Goal: Book appointment/travel/reservation

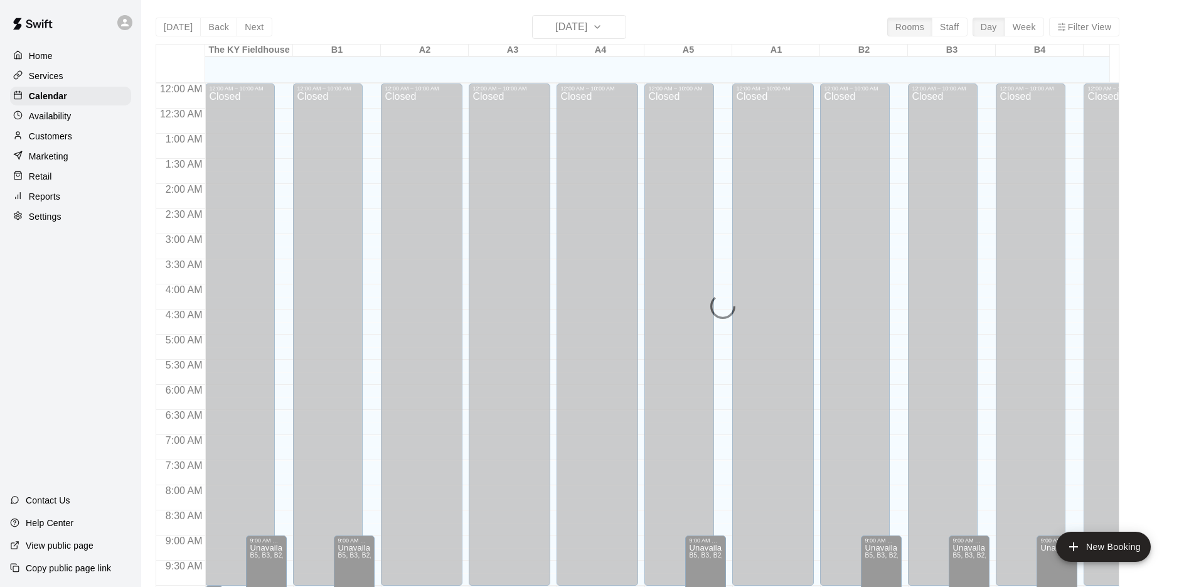
scroll to position [461, 0]
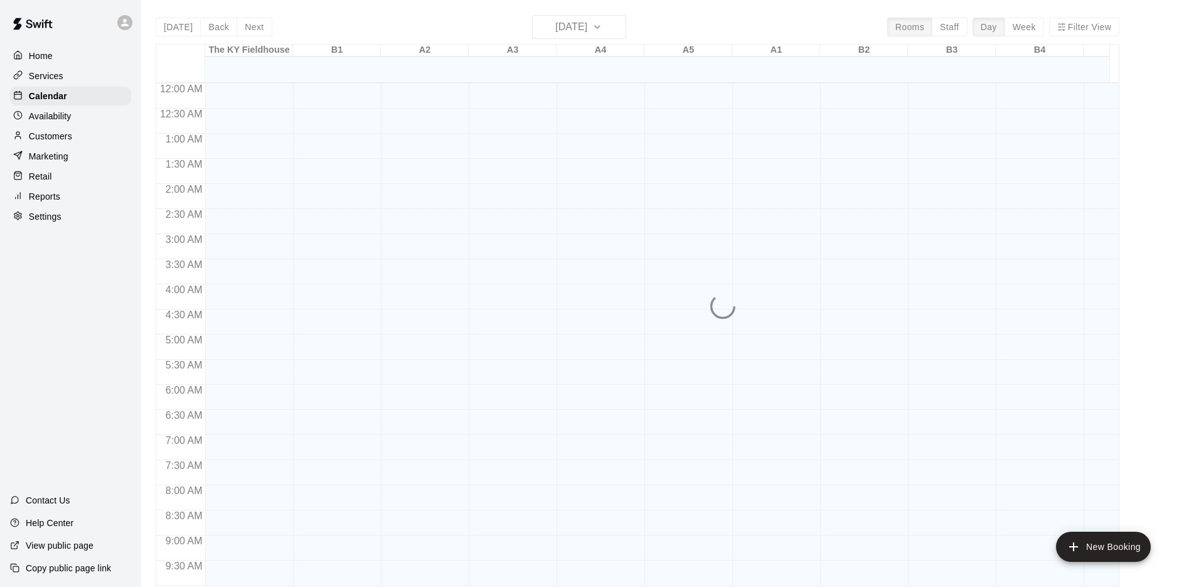
click at [582, 24] on div "[DATE] Back [DATE][DATE] Rooms Staff Day Week Filter View [GEOGRAPHIC_DATA] 13 …" at bounding box center [638, 308] width 964 height 587
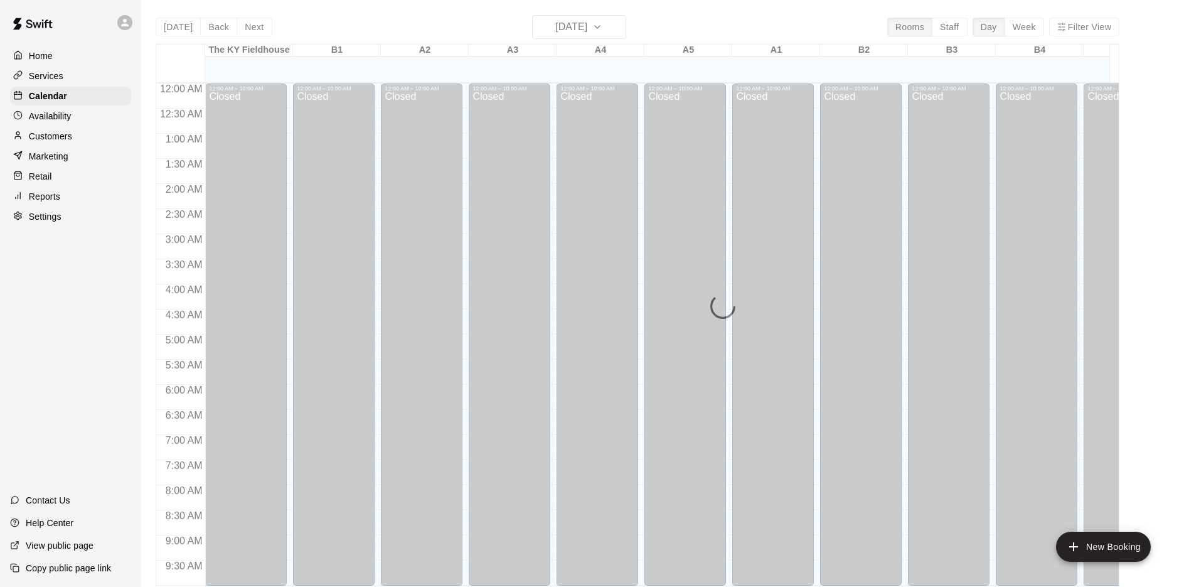
scroll to position [649, 0]
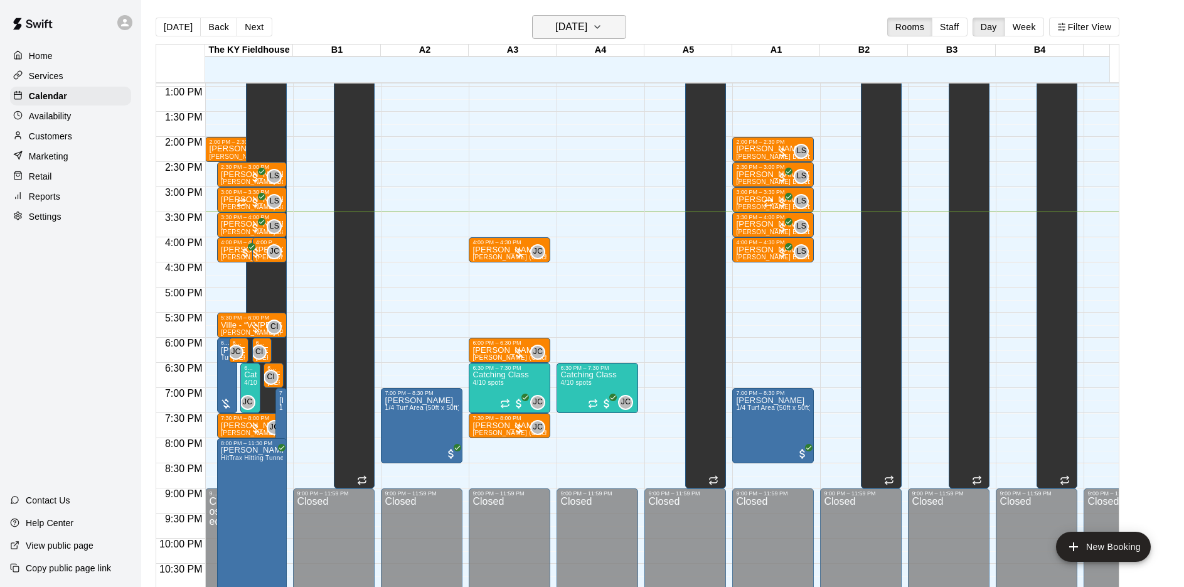
click at [564, 31] on h6 "[DATE]" at bounding box center [571, 27] width 32 height 18
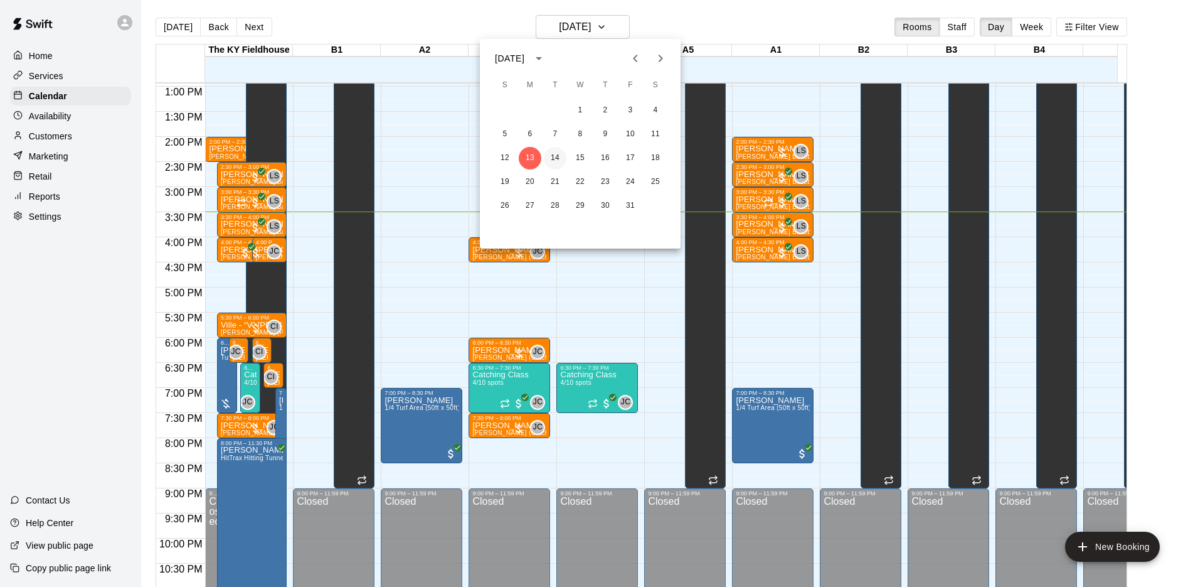
click at [557, 161] on button "14" at bounding box center [555, 158] width 23 height 23
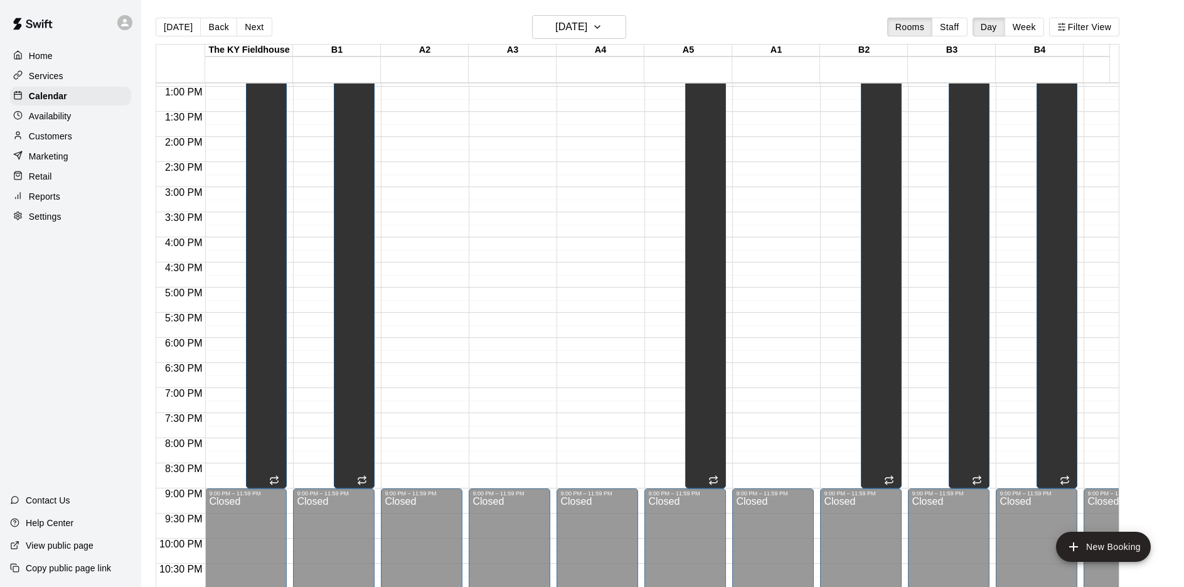
click at [531, 29] on div "[DATE] Back [DATE][DATE] Rooms Staff Day Week Filter View" at bounding box center [638, 29] width 964 height 29
click at [555, 29] on h6 "[DATE]" at bounding box center [571, 27] width 32 height 18
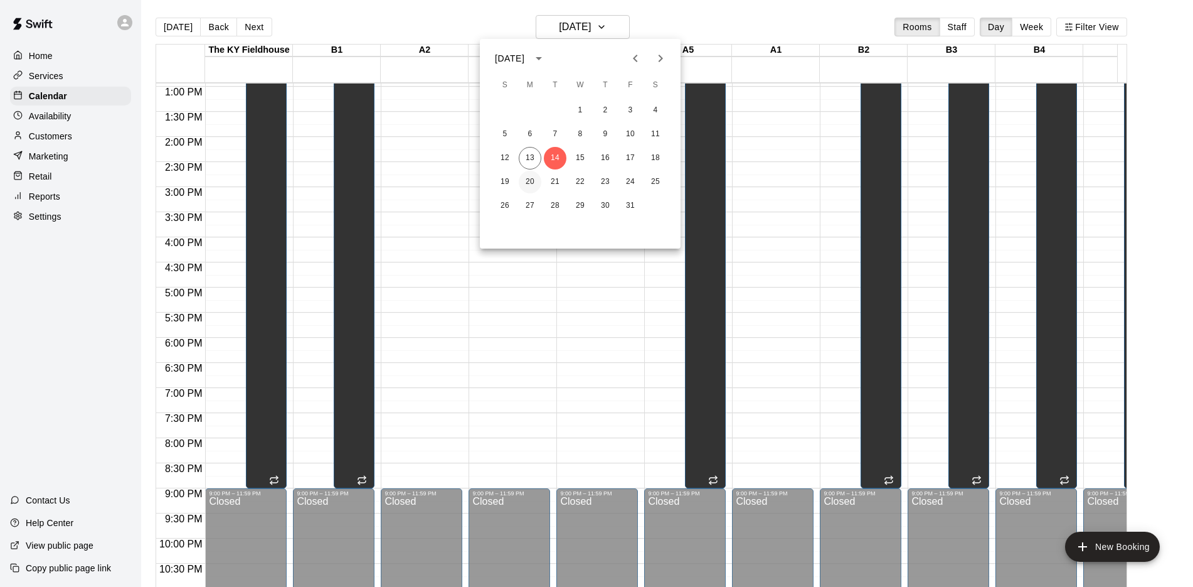
click at [534, 187] on button "20" at bounding box center [530, 182] width 23 height 23
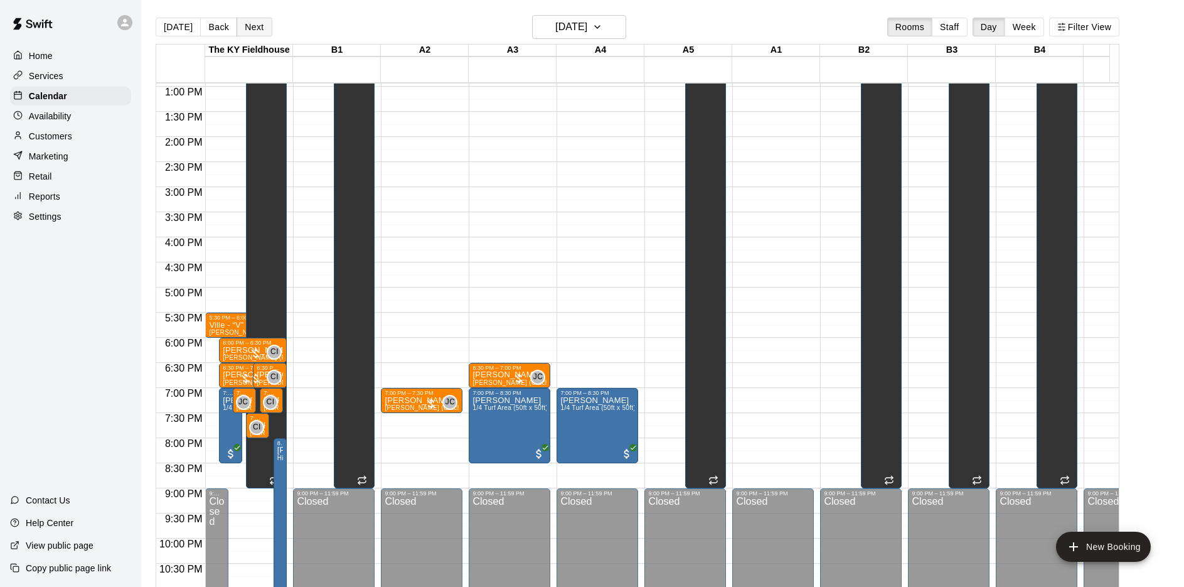
click at [254, 28] on button "Next" at bounding box center [254, 27] width 35 height 19
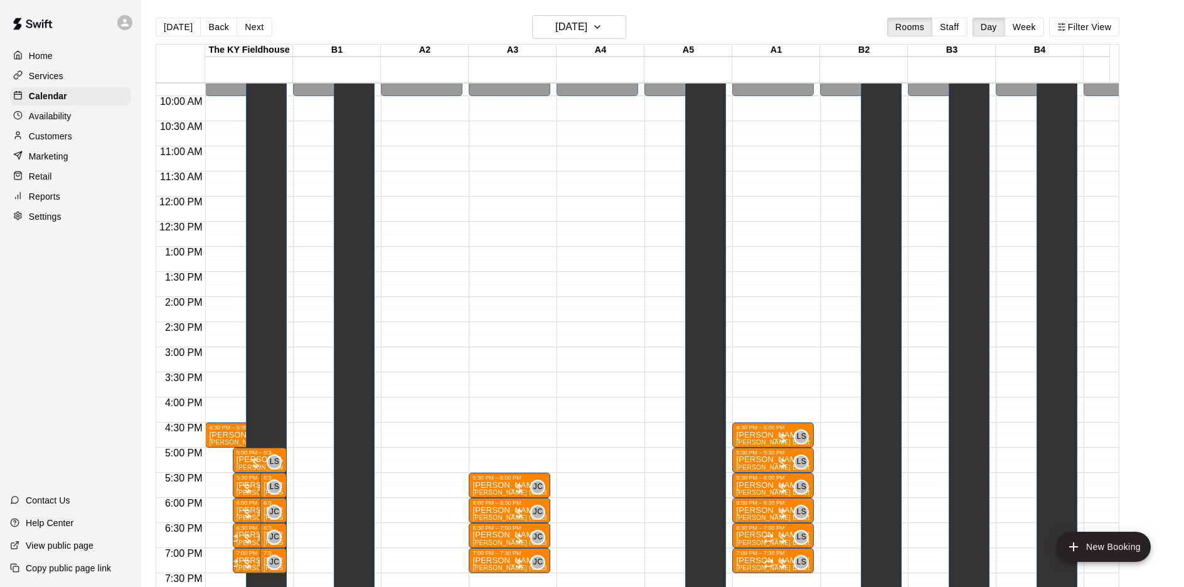
scroll to position [489, 0]
click at [256, 23] on button "Next" at bounding box center [254, 27] width 35 height 19
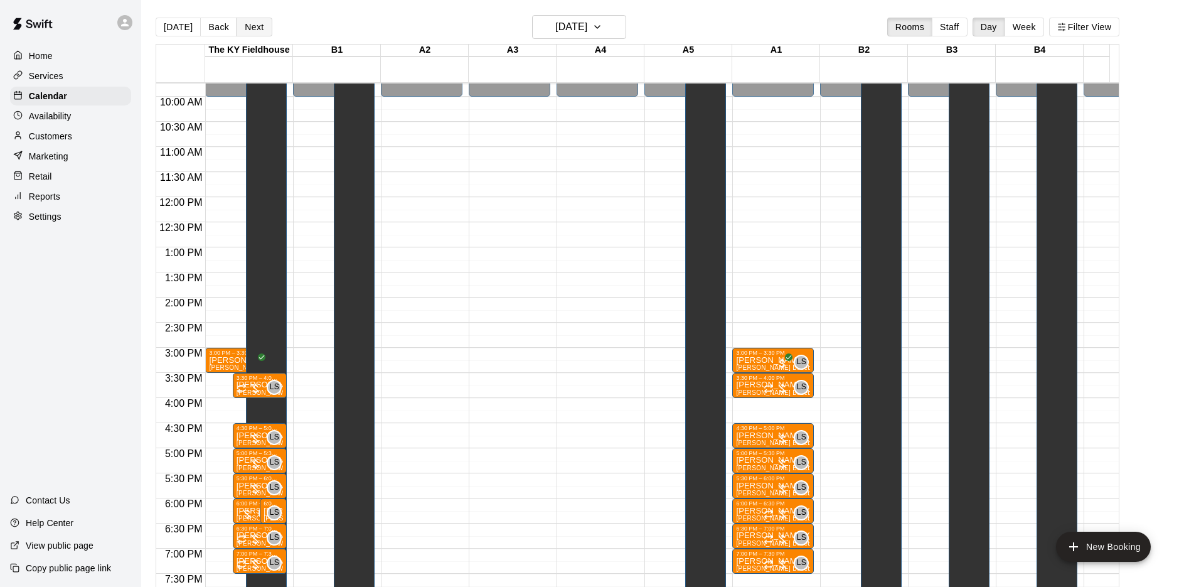
click at [256, 23] on button "Next" at bounding box center [254, 27] width 35 height 19
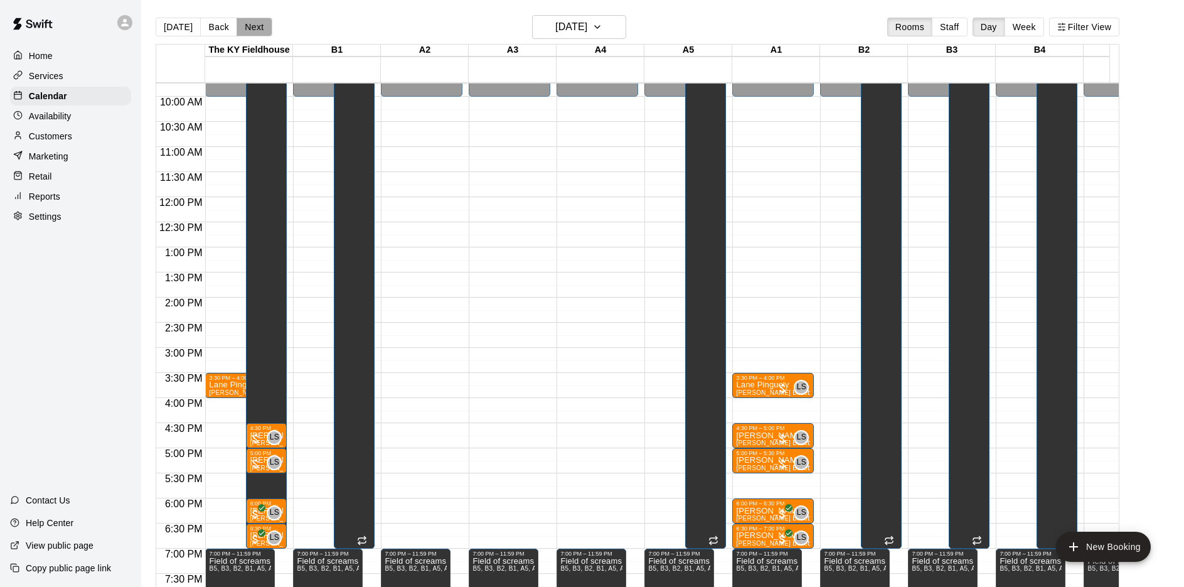
click at [256, 23] on button "Next" at bounding box center [254, 27] width 35 height 19
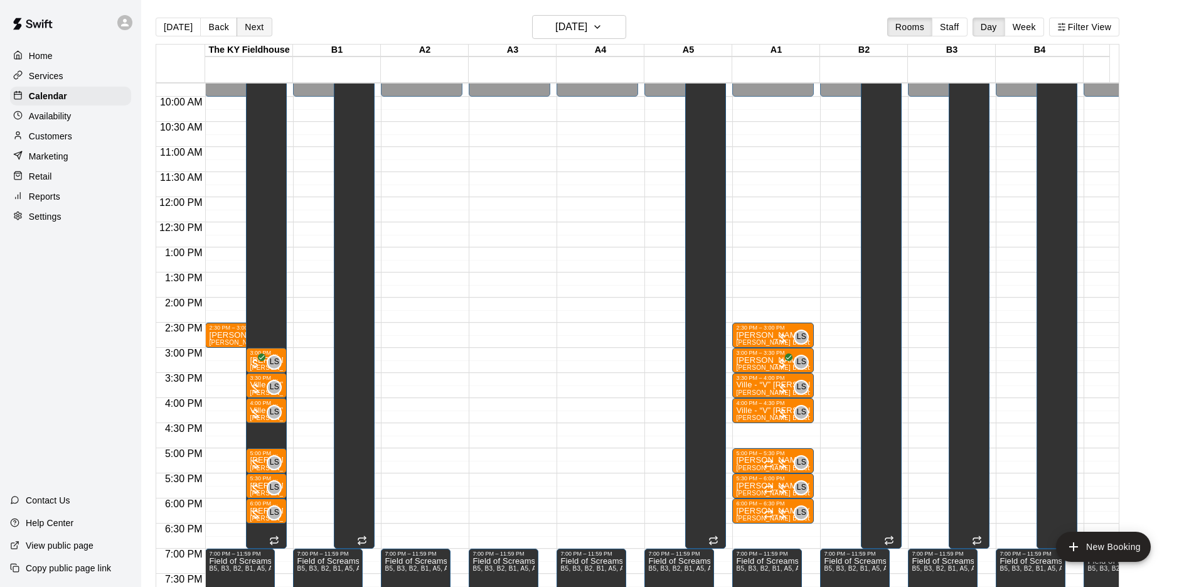
click at [256, 23] on button "Next" at bounding box center [254, 27] width 35 height 19
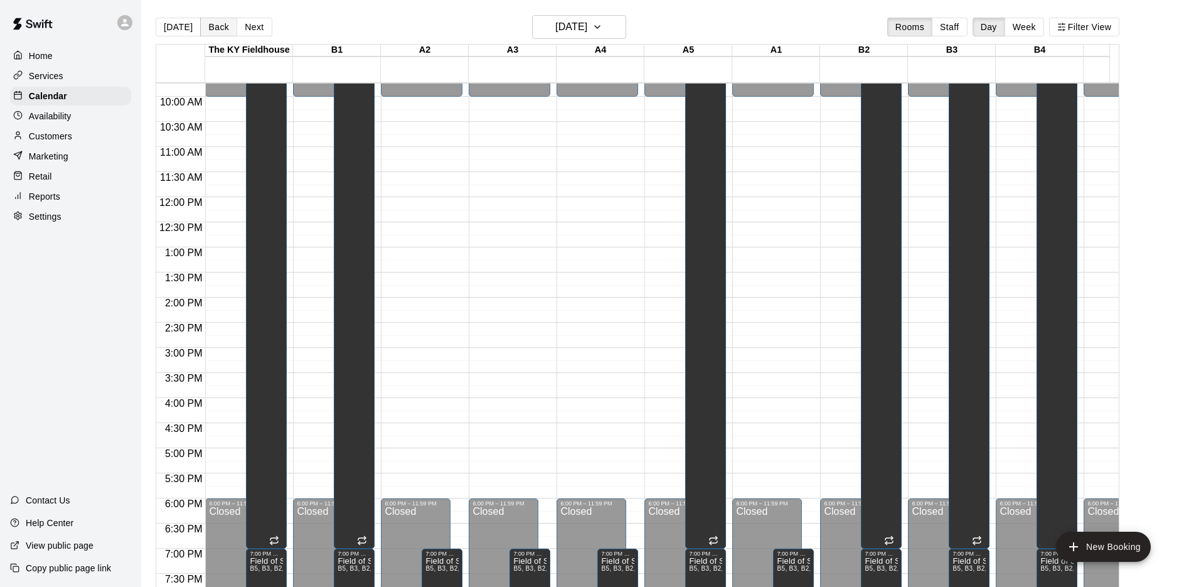
click at [209, 26] on button "Back" at bounding box center [218, 27] width 37 height 19
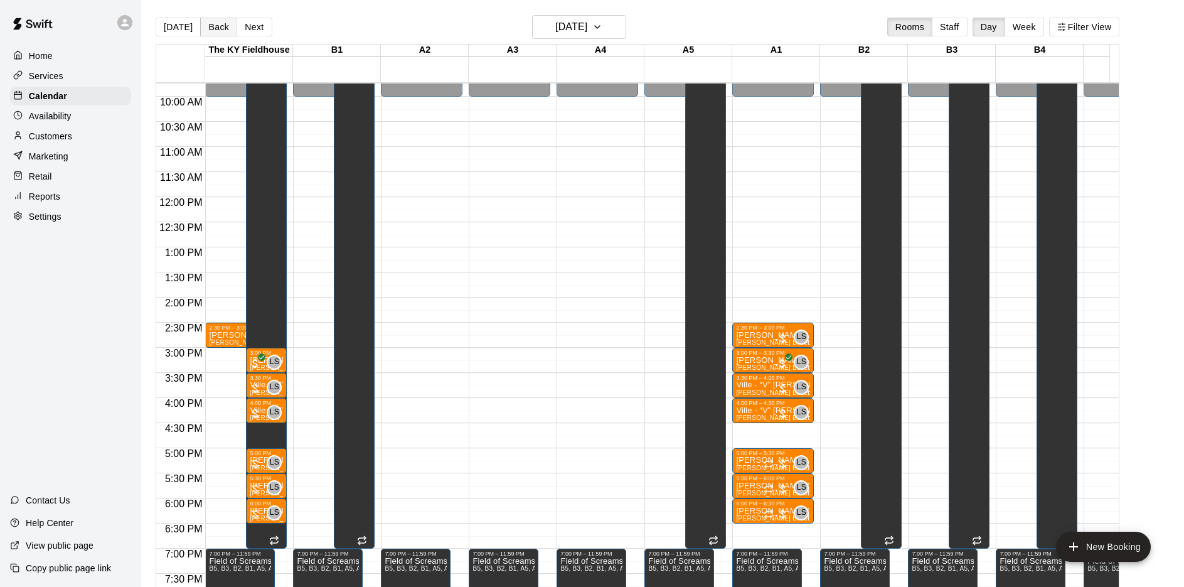
click at [209, 26] on button "Back" at bounding box center [218, 27] width 37 height 19
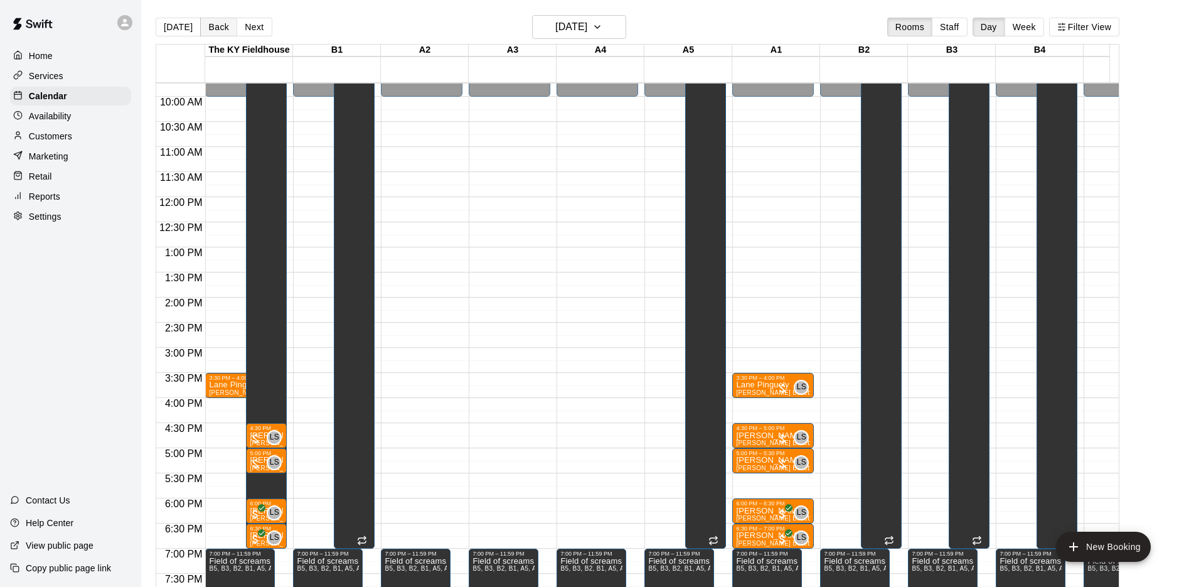
click at [209, 27] on button "Back" at bounding box center [218, 27] width 37 height 19
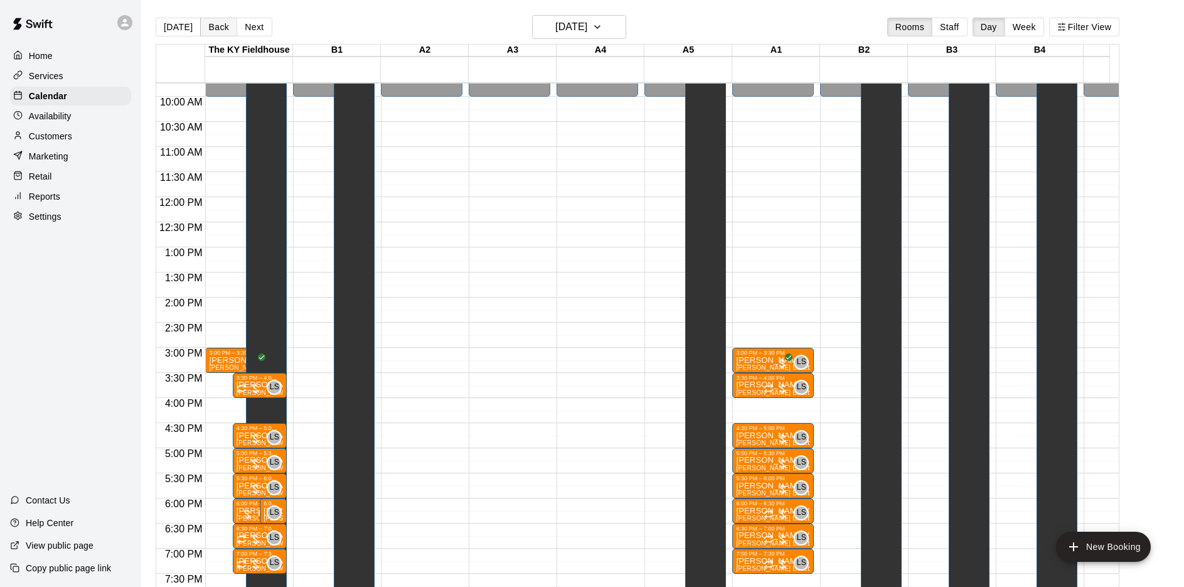
click at [209, 27] on button "Back" at bounding box center [218, 27] width 37 height 19
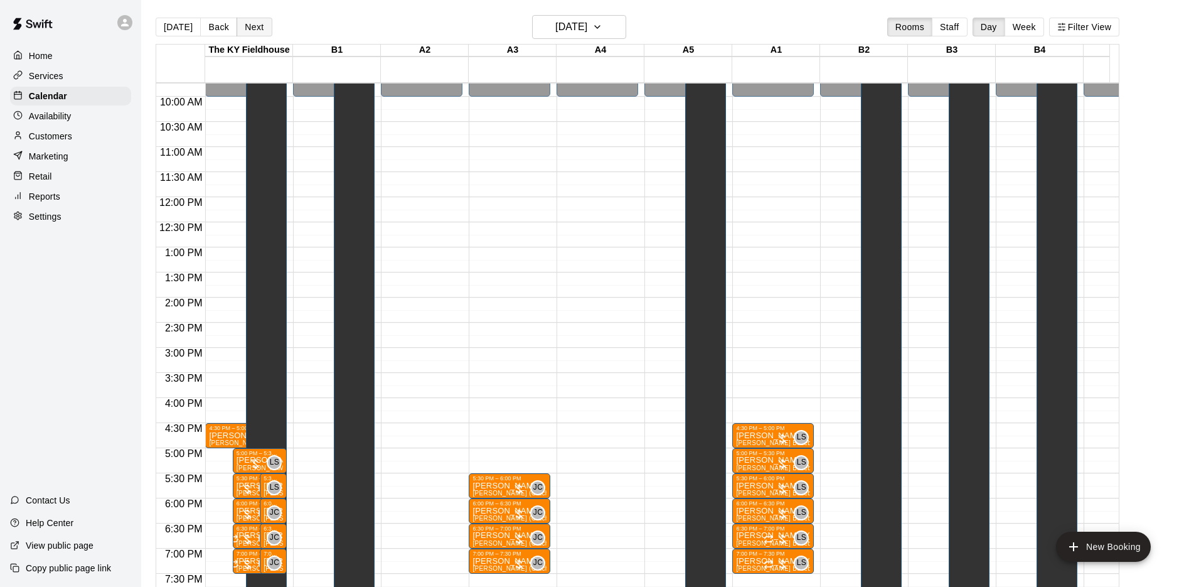
click at [262, 29] on button "Next" at bounding box center [254, 27] width 35 height 19
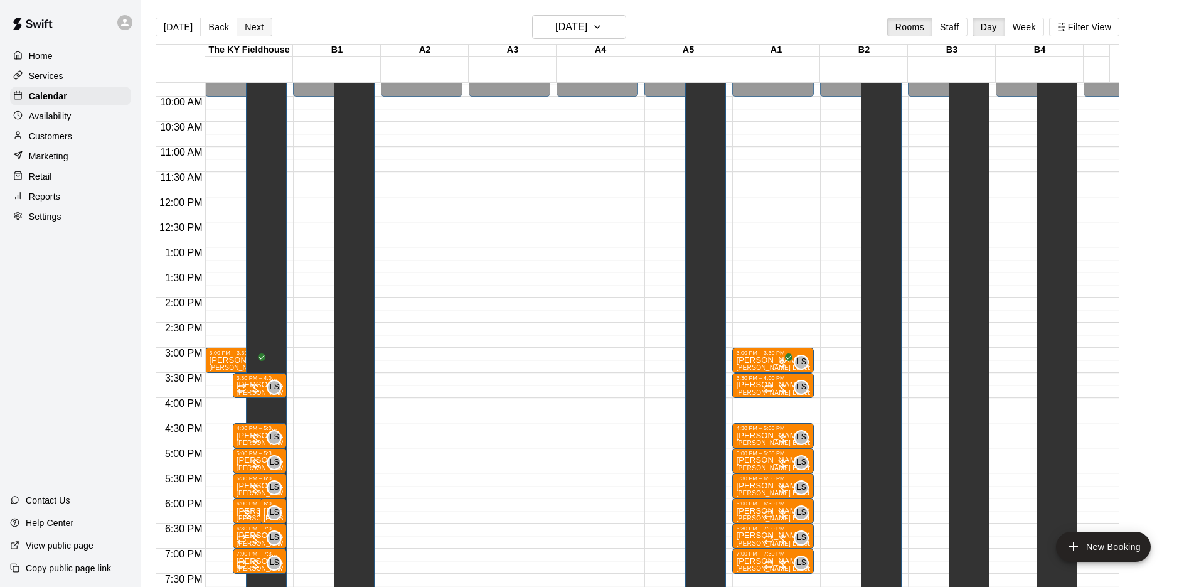
click at [262, 29] on button "Next" at bounding box center [254, 27] width 35 height 19
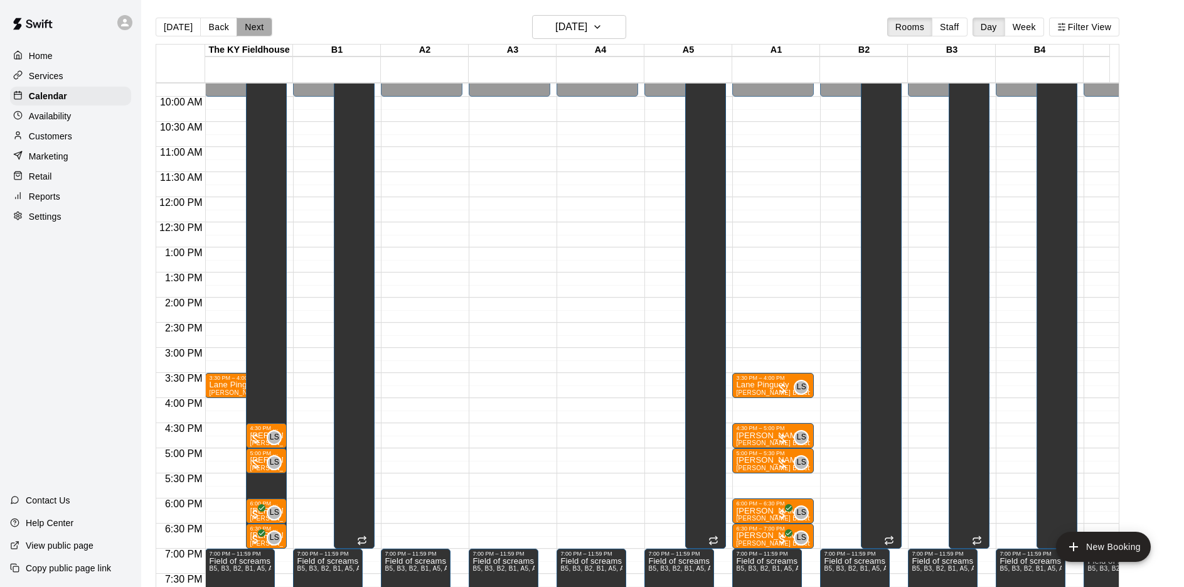
click at [262, 29] on button "Next" at bounding box center [254, 27] width 35 height 19
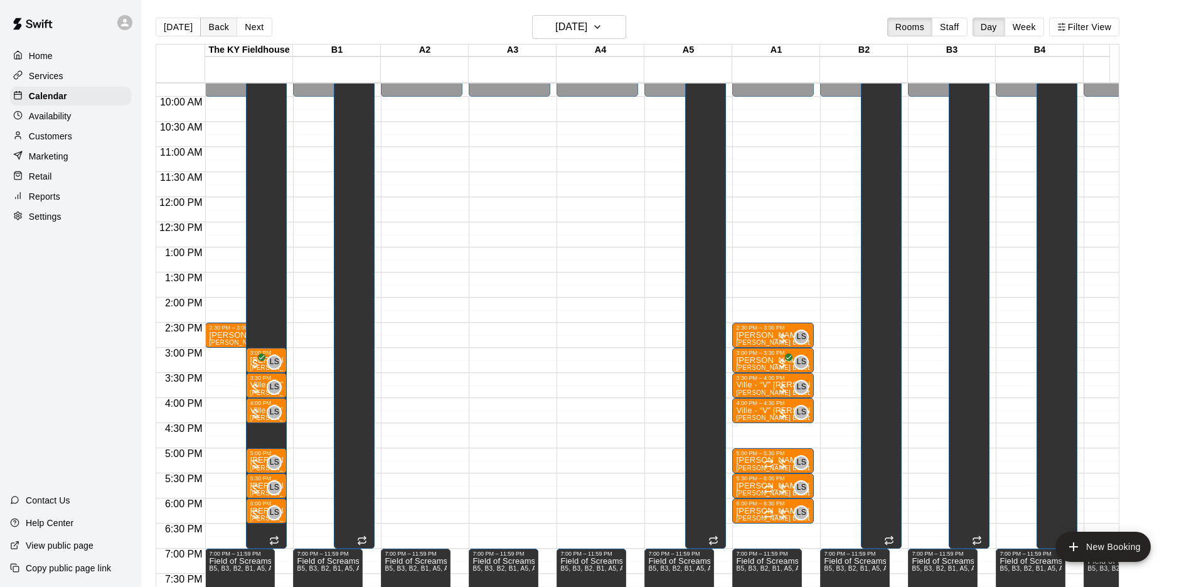
click at [210, 27] on button "Back" at bounding box center [218, 27] width 37 height 19
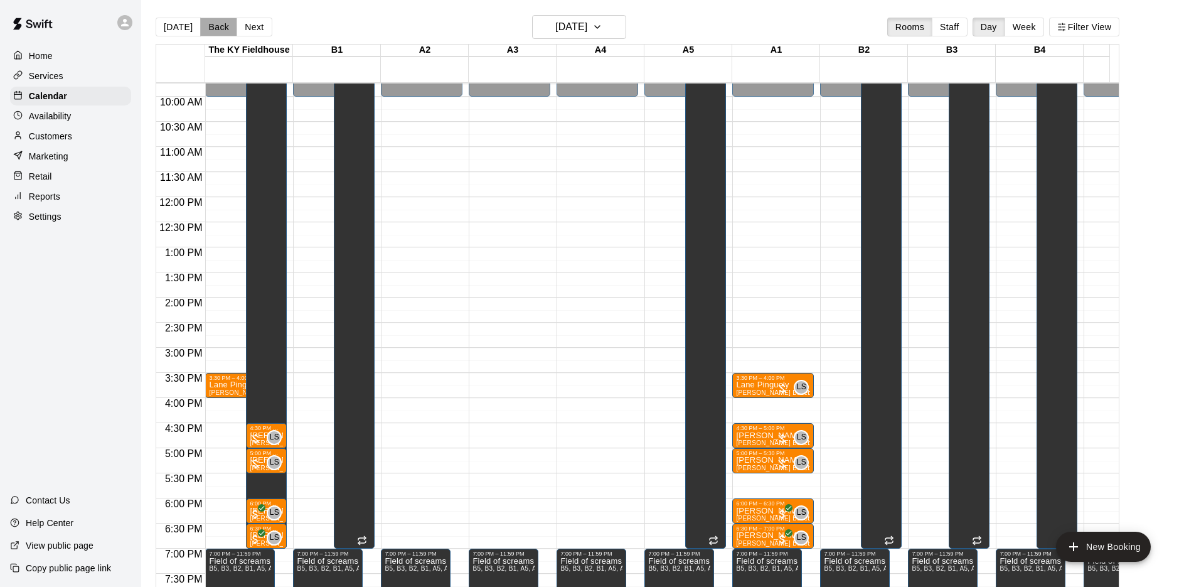
click at [210, 27] on button "Back" at bounding box center [218, 27] width 37 height 19
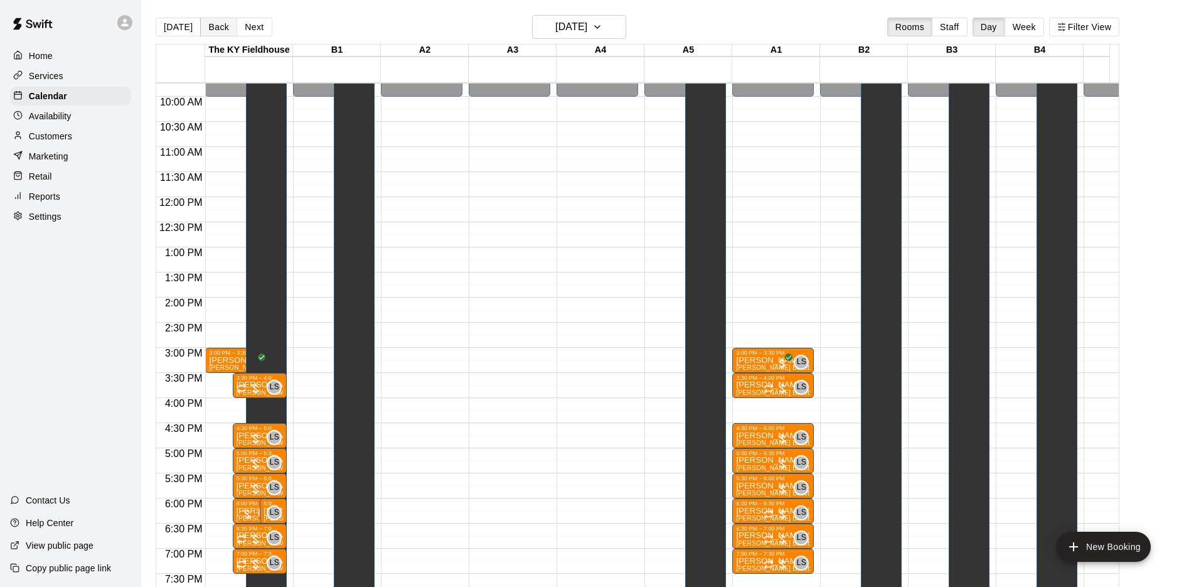
click at [210, 27] on button "Back" at bounding box center [218, 27] width 37 height 19
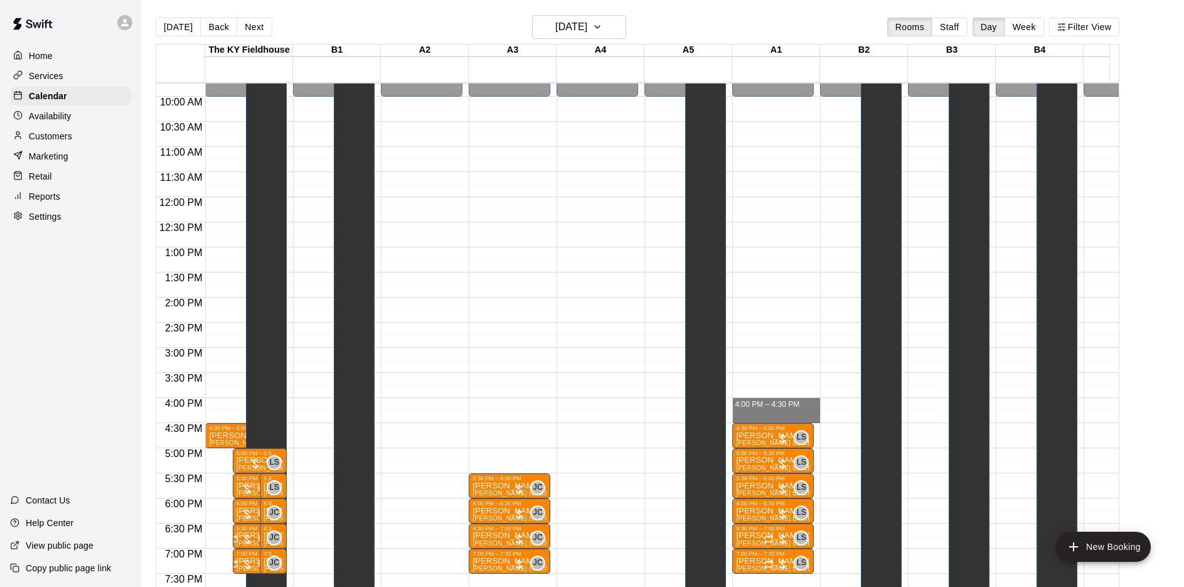
drag, startPoint x: 759, startPoint y: 402, endPoint x: 758, endPoint y: 417, distance: 14.4
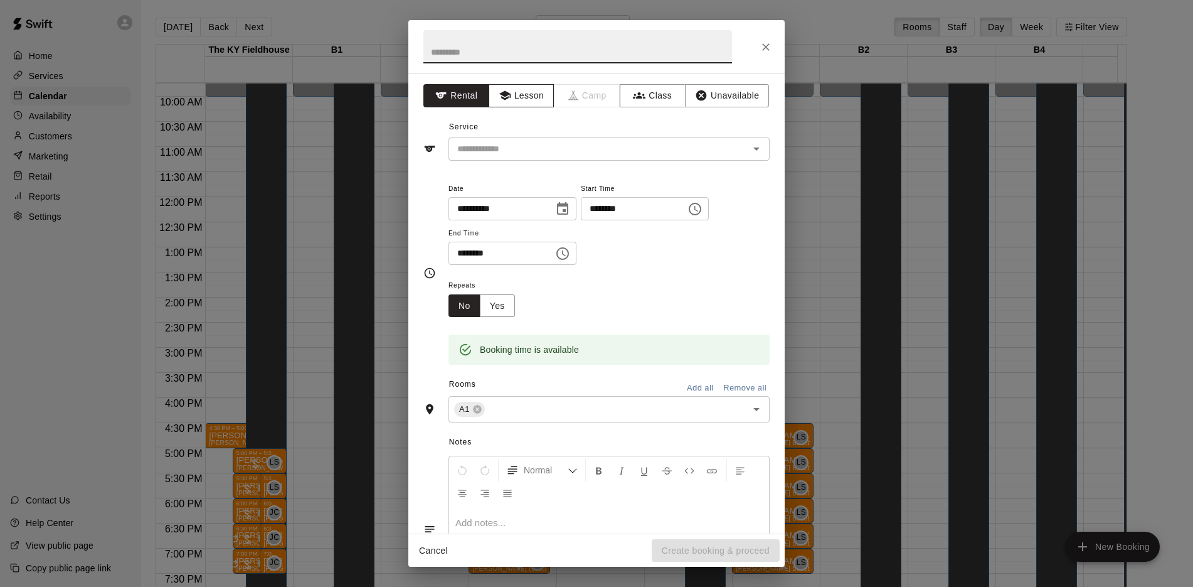
click at [513, 92] on button "Lesson" at bounding box center [522, 95] width 66 height 23
click at [508, 138] on div "​" at bounding box center [609, 148] width 321 height 23
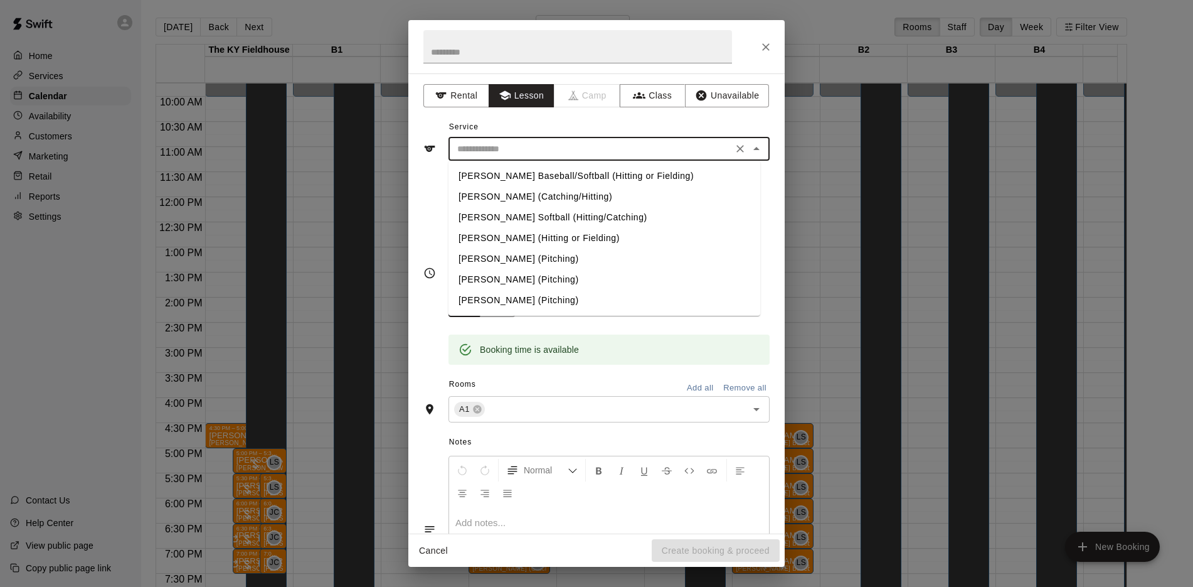
click at [504, 176] on li "[PERSON_NAME] Baseball/Softball (Hitting or Fielding)" at bounding box center [605, 176] width 312 height 21
type input "**********"
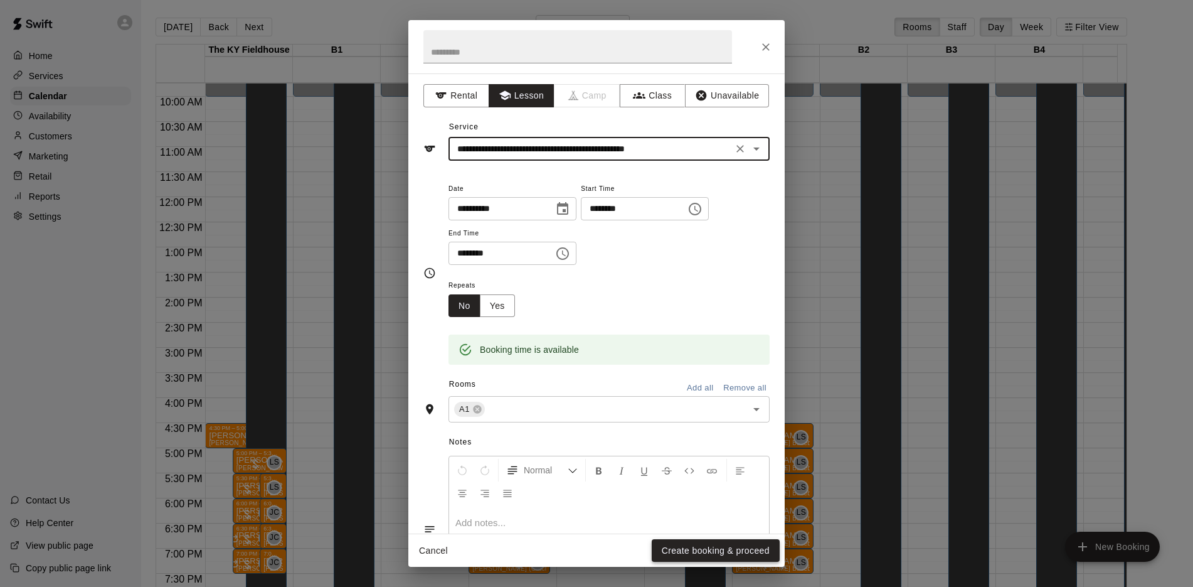
click at [696, 543] on button "Create booking & proceed" at bounding box center [716, 550] width 128 height 23
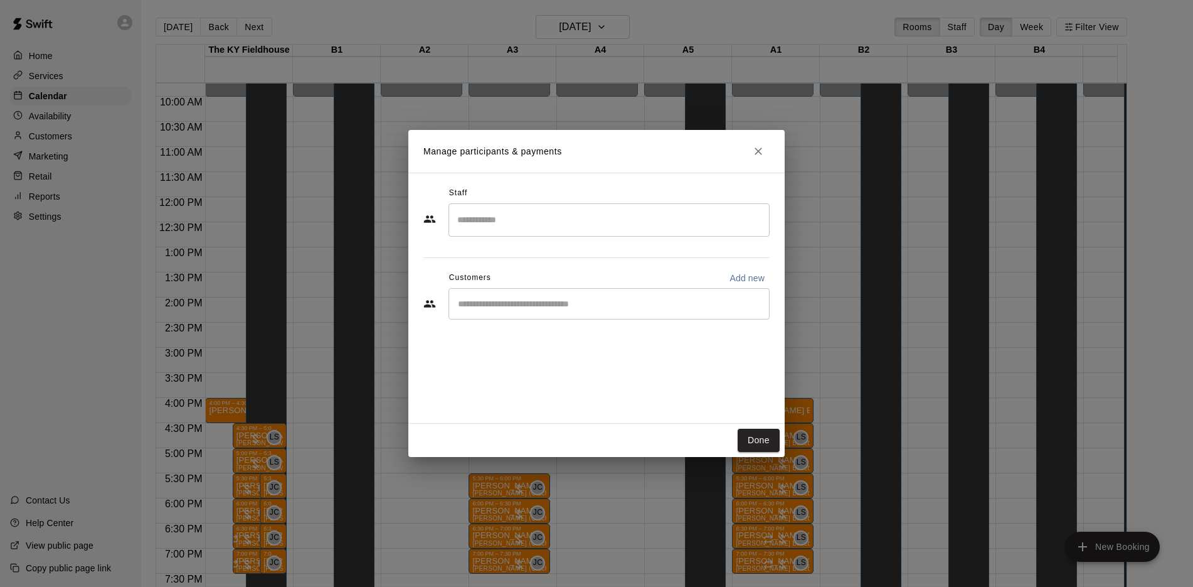
click at [528, 197] on div "Staff" at bounding box center [596, 193] width 346 height 20
click at [528, 222] on input "Search staff" at bounding box center [609, 220] width 310 height 22
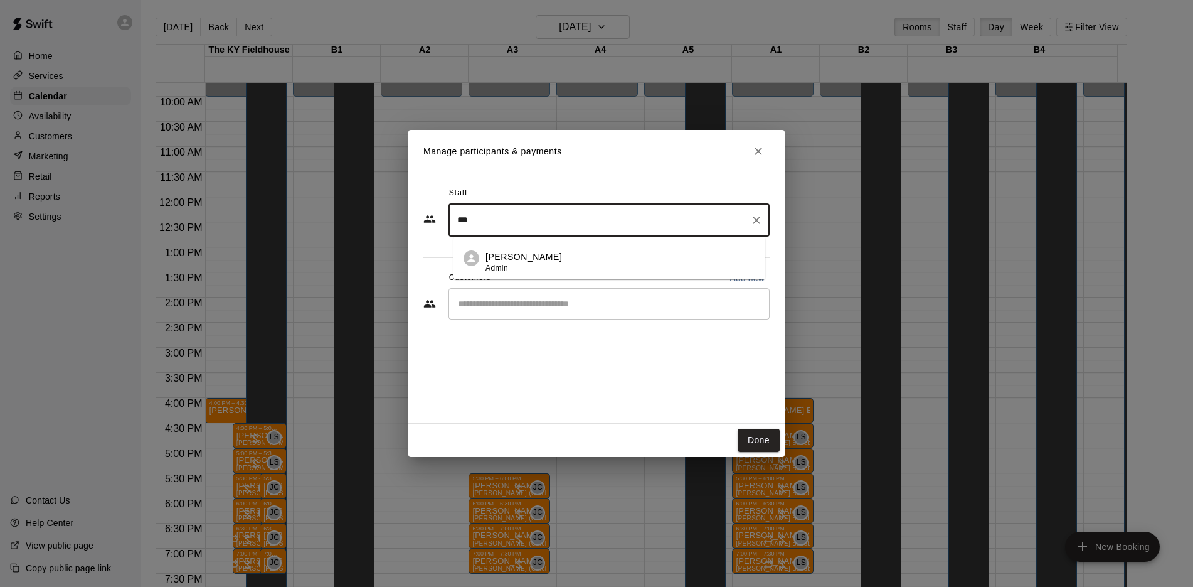
click at [511, 262] on p "[PERSON_NAME]" at bounding box center [524, 256] width 77 height 13
type input "***"
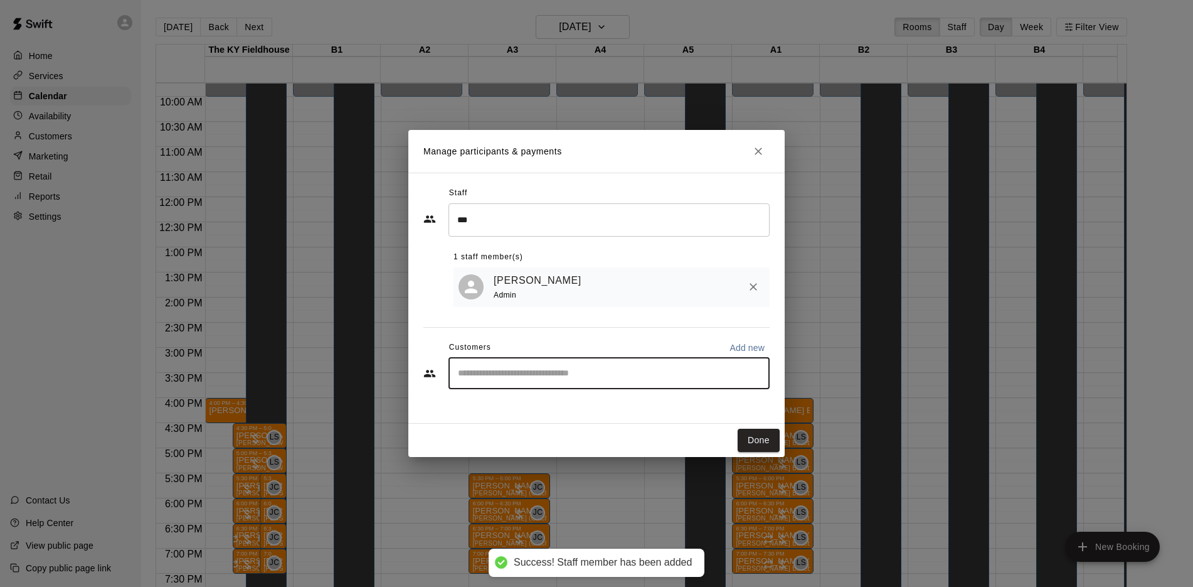
click at [518, 301] on div "Staff *** ​ 1 staff member(s) [PERSON_NAME] Admin Customers Add new ​" at bounding box center [596, 292] width 346 height 218
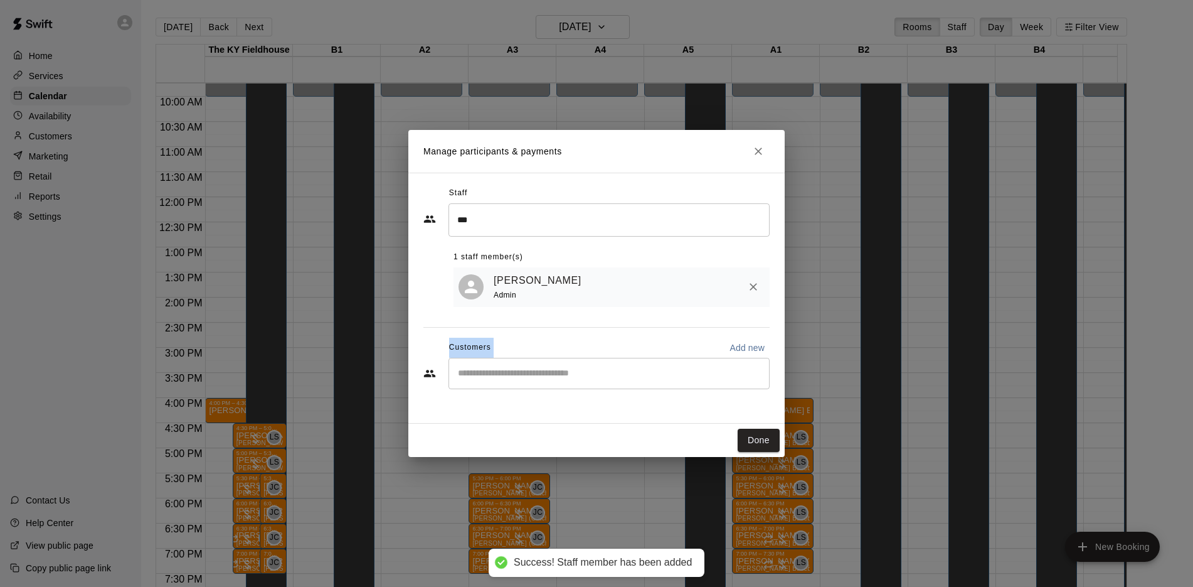
drag, startPoint x: 518, startPoint y: 301, endPoint x: 515, endPoint y: 366, distance: 64.7
click at [515, 366] on div "Staff *** ​ 1 staff member(s) [PERSON_NAME] Admin Customers Add new ​" at bounding box center [596, 292] width 346 height 218
click at [503, 383] on div "​" at bounding box center [609, 373] width 321 height 31
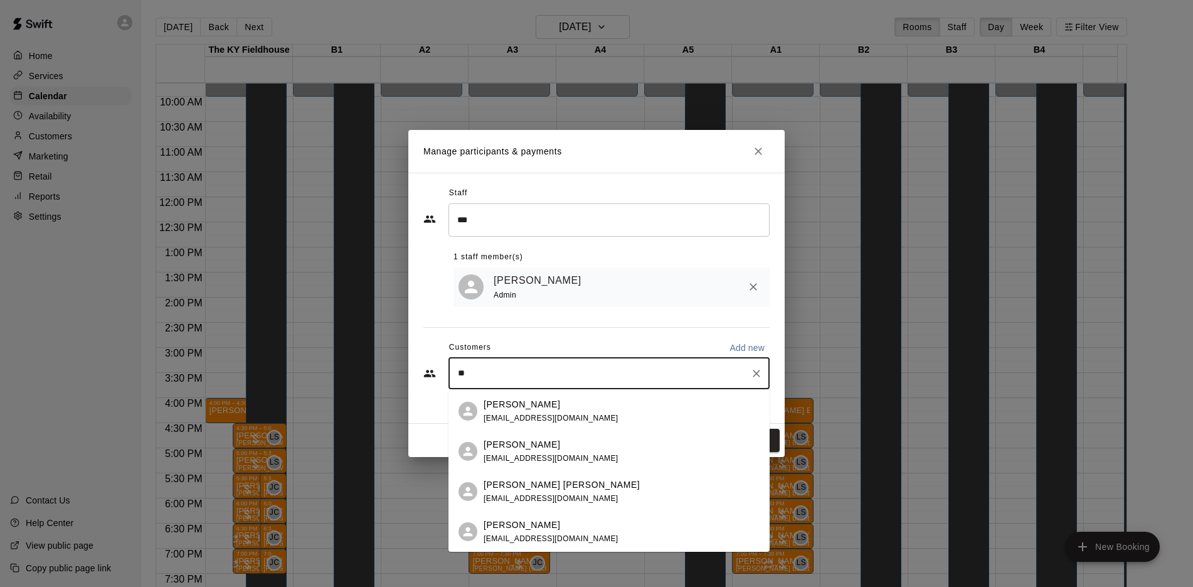
type input "*"
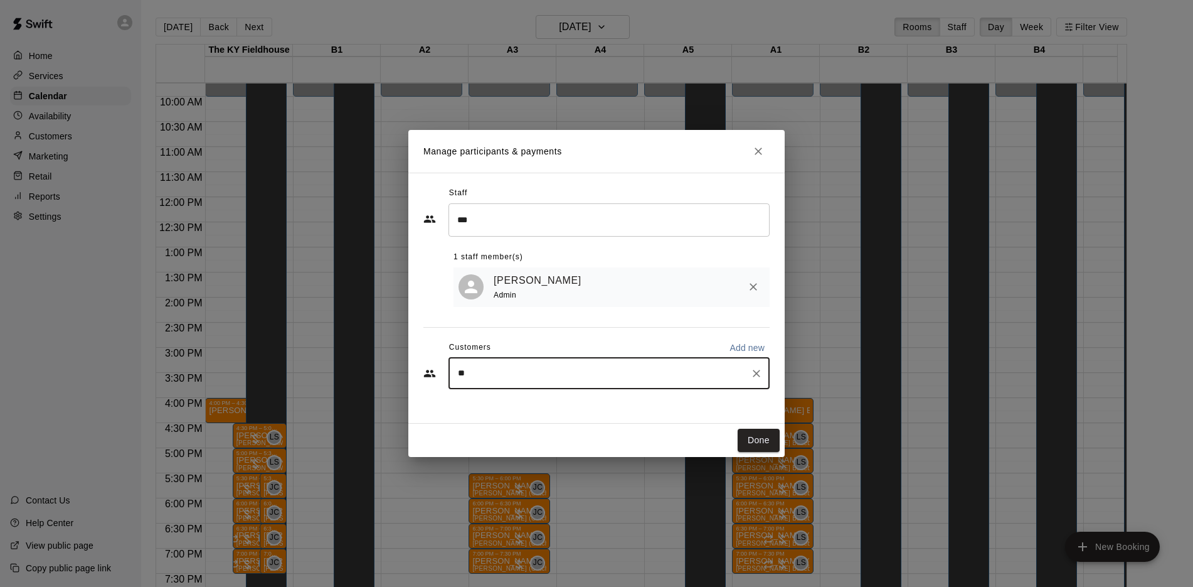
type input "*"
click at [853, 327] on div "Manage participants & payments Staff *** ​ 1 staff member(s) [PERSON_NAME] Admi…" at bounding box center [596, 293] width 1193 height 587
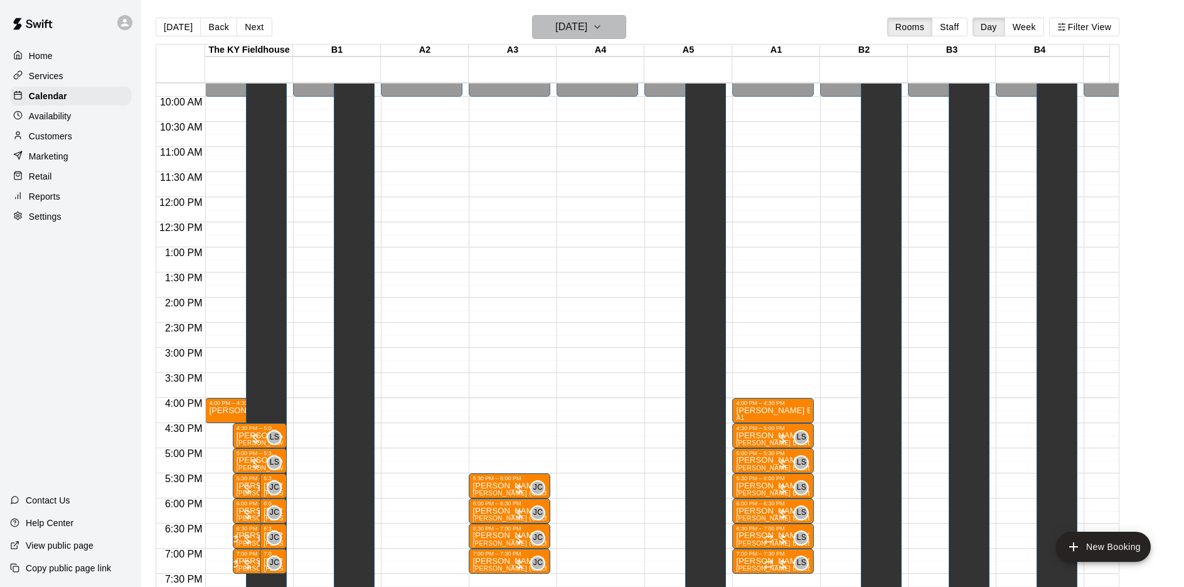
click at [569, 24] on h6 "[DATE]" at bounding box center [571, 27] width 32 height 18
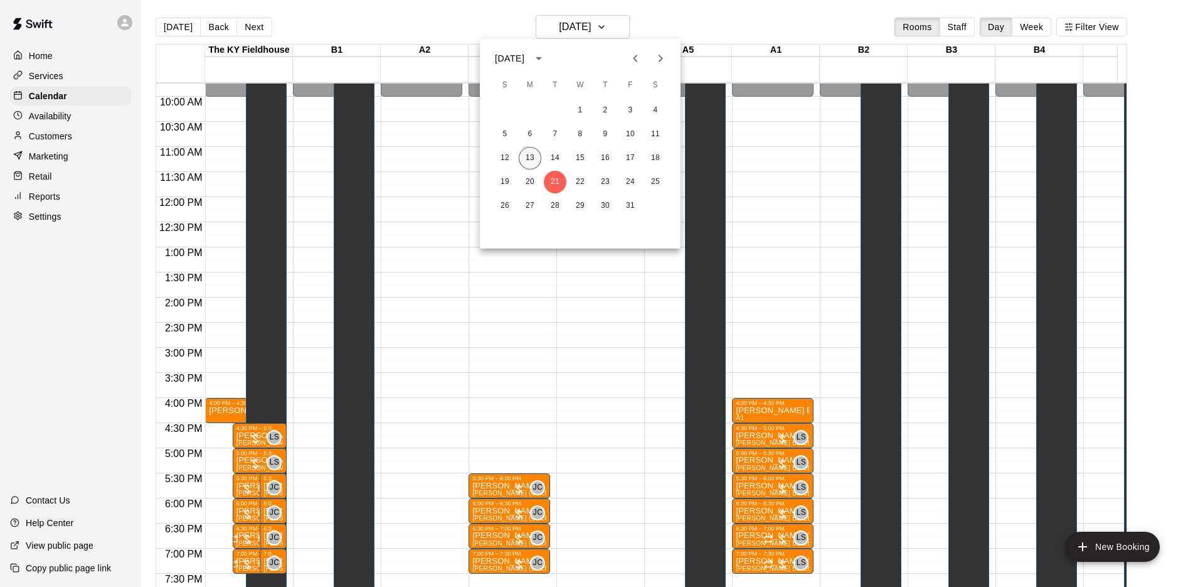
click at [525, 164] on button "13" at bounding box center [530, 158] width 23 height 23
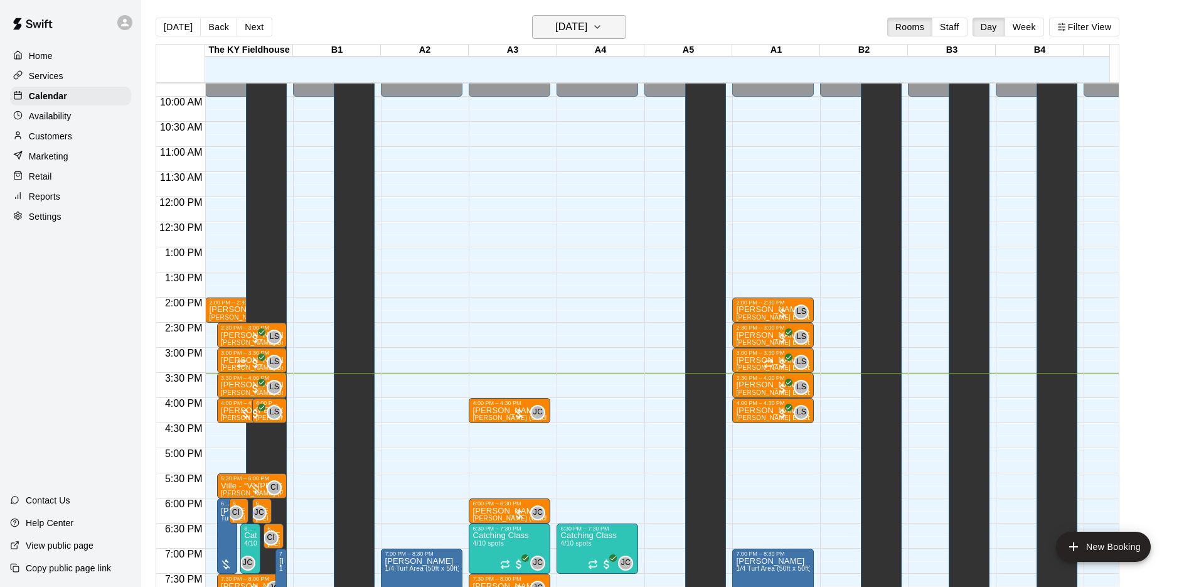
click at [572, 18] on button "[DATE]" at bounding box center [579, 27] width 94 height 24
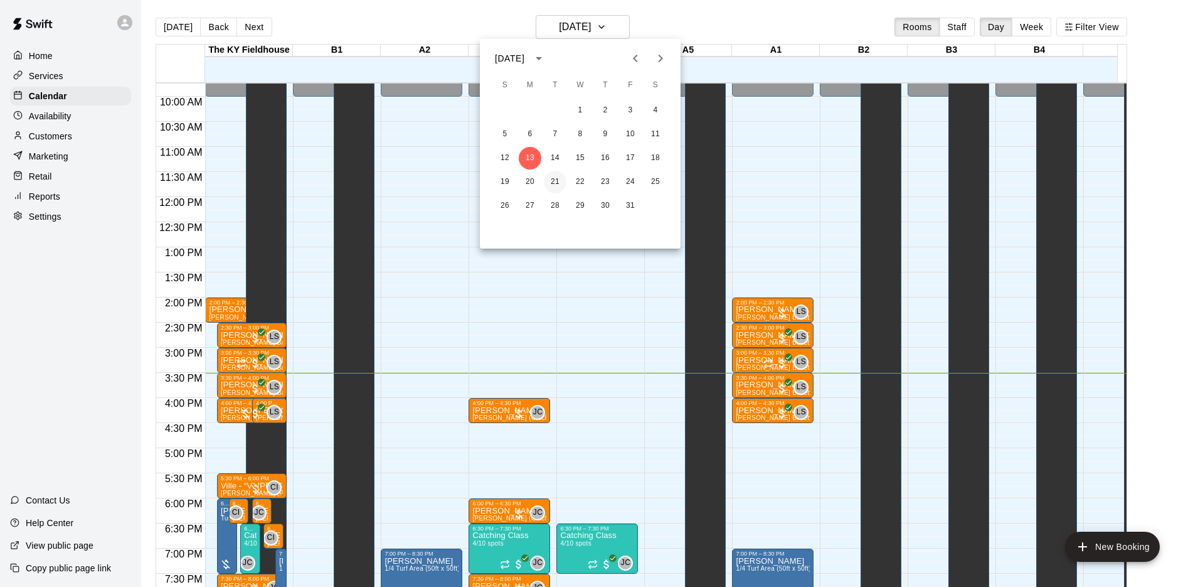
click at [551, 178] on button "21" at bounding box center [555, 182] width 23 height 23
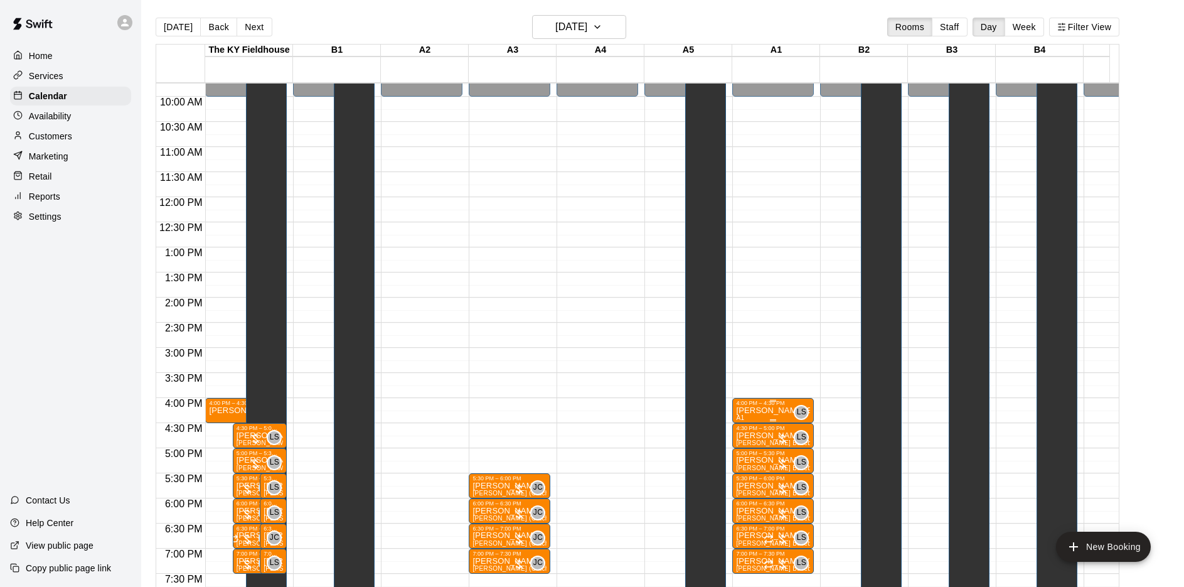
click at [762, 406] on div "4:00 PM – 4:30 PM" at bounding box center [773, 403] width 74 height 6
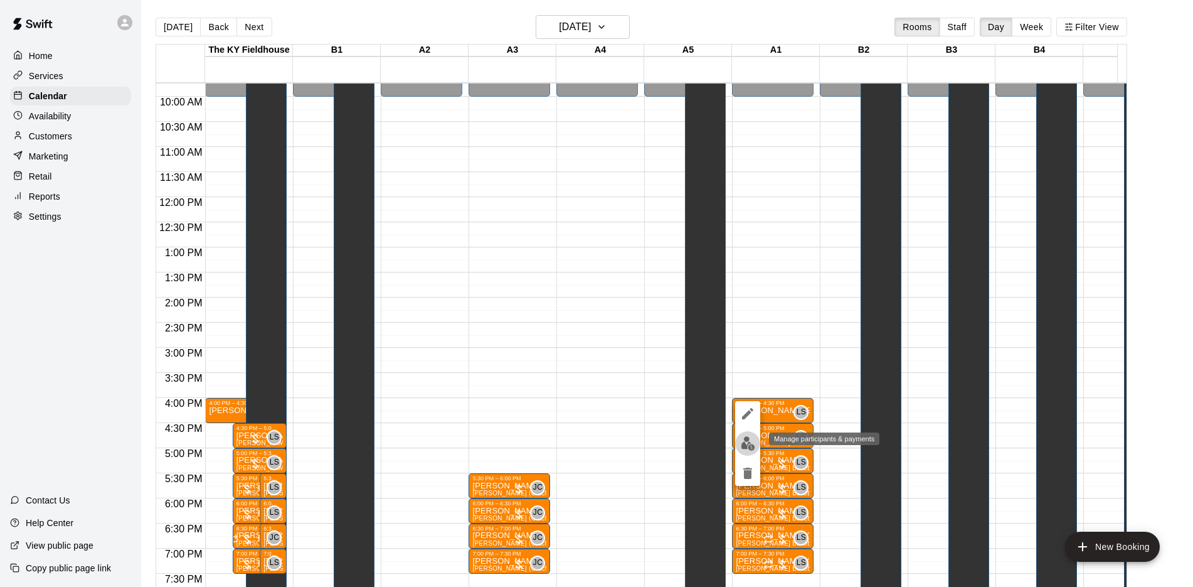
click at [744, 448] on img "edit" at bounding box center [748, 443] width 14 height 14
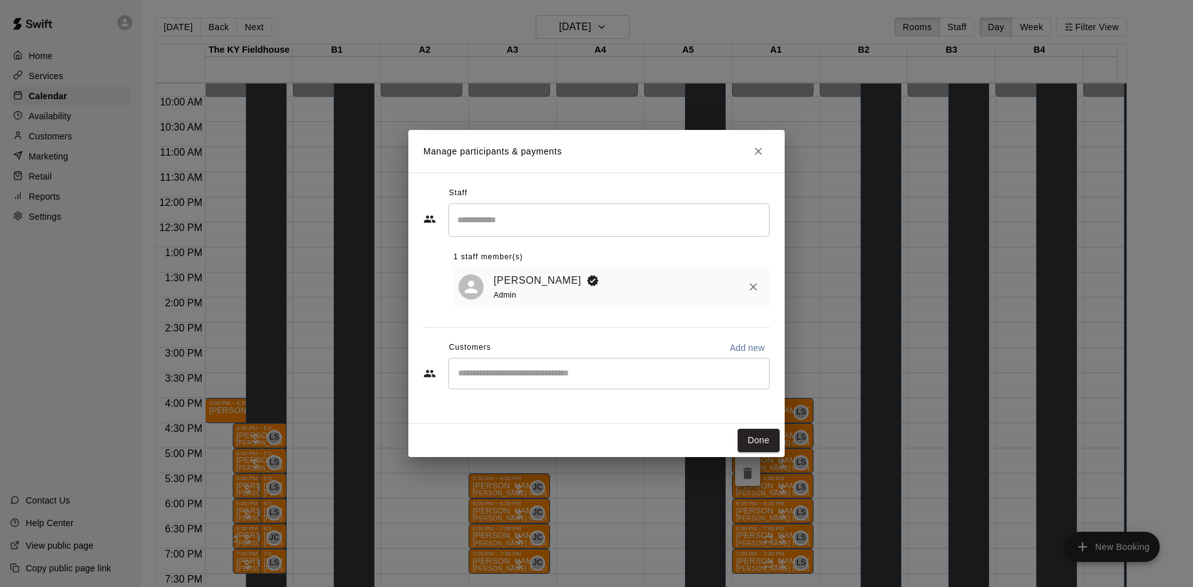
click at [496, 383] on div "​" at bounding box center [609, 373] width 321 height 31
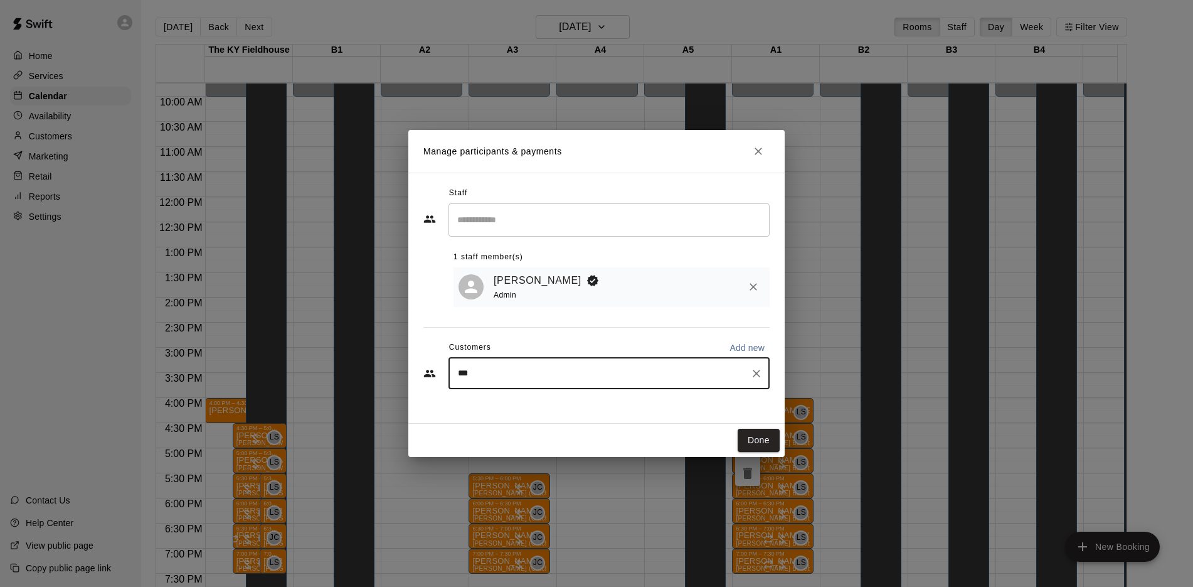
type input "****"
click at [514, 419] on span "[EMAIL_ADDRESS][DOMAIN_NAME]" at bounding box center [551, 417] width 135 height 9
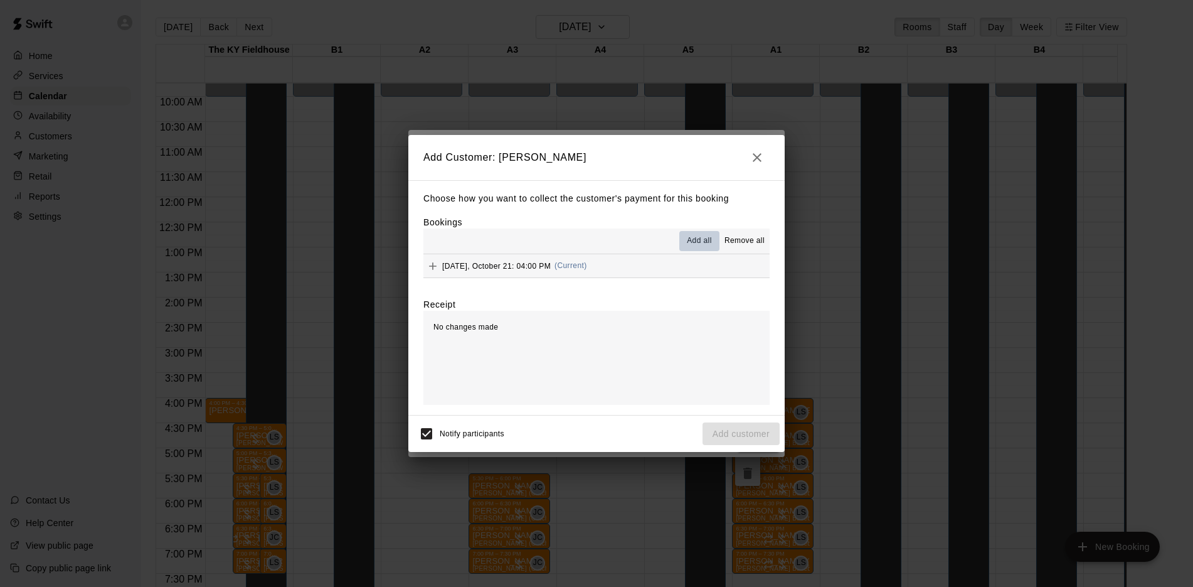
click at [696, 233] on button "Add all" at bounding box center [699, 241] width 40 height 20
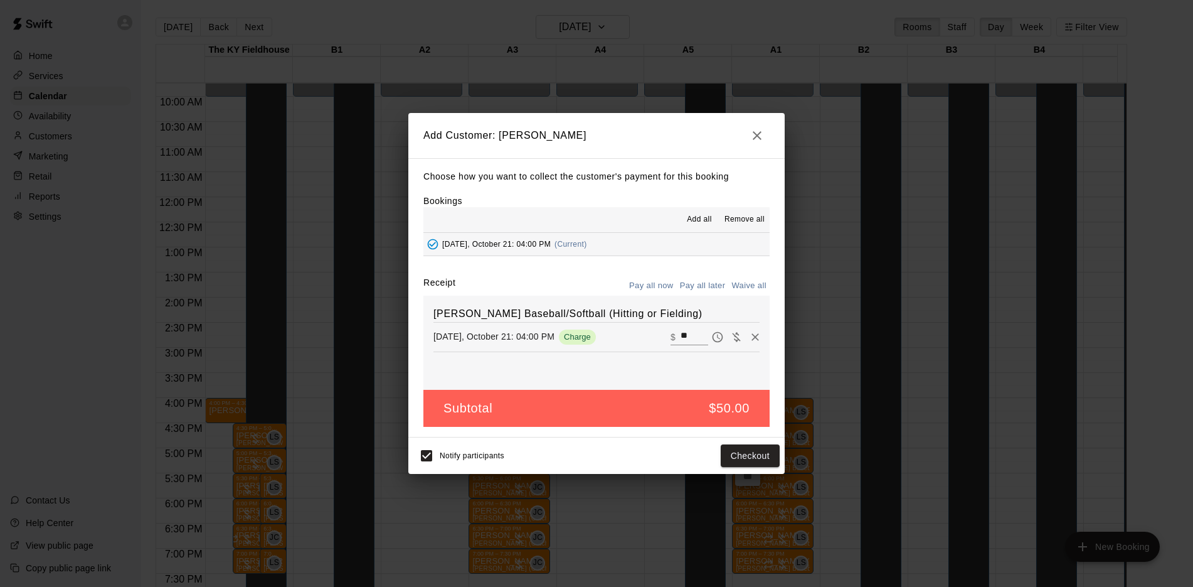
click at [719, 280] on button "Pay all later" at bounding box center [703, 285] width 52 height 19
click at [744, 454] on button "Add customer" at bounding box center [741, 455] width 77 height 23
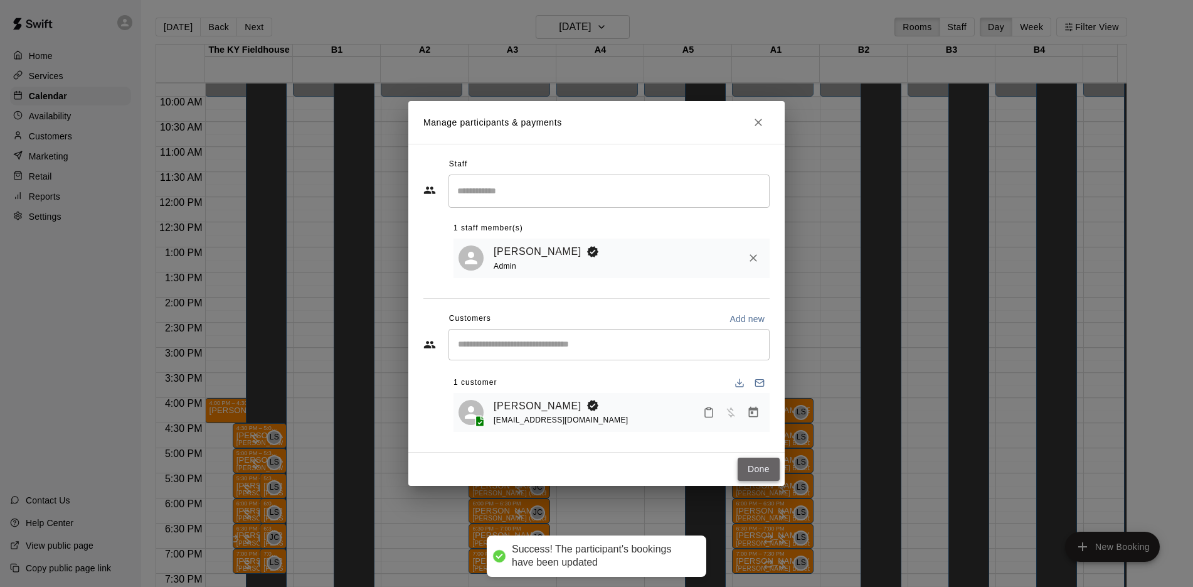
click at [752, 473] on button "Done" at bounding box center [759, 468] width 42 height 23
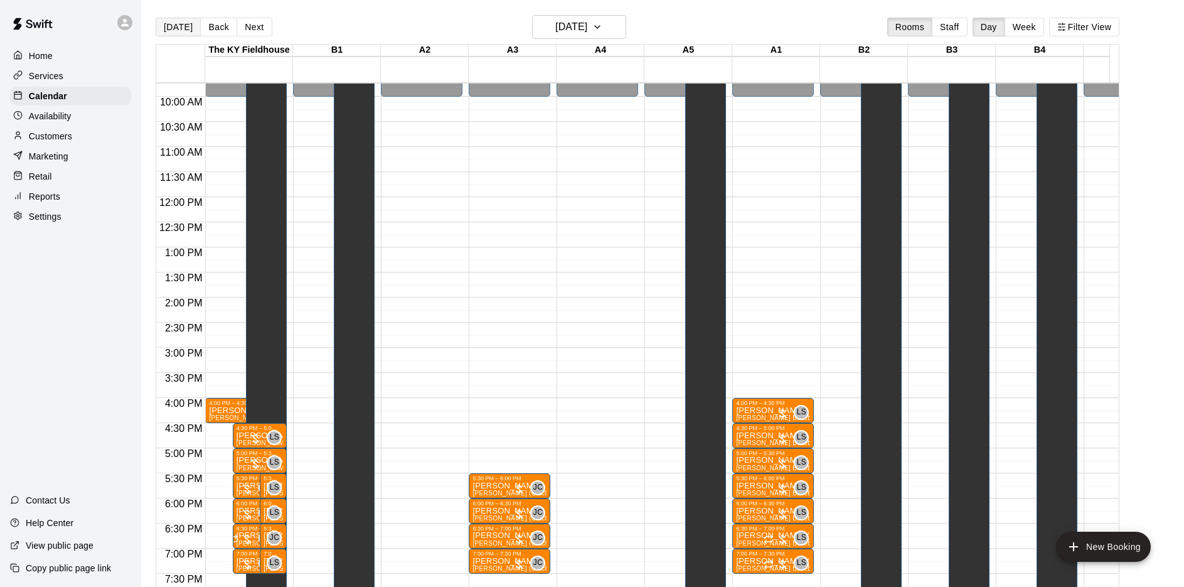
click at [179, 28] on button "[DATE]" at bounding box center [178, 27] width 45 height 19
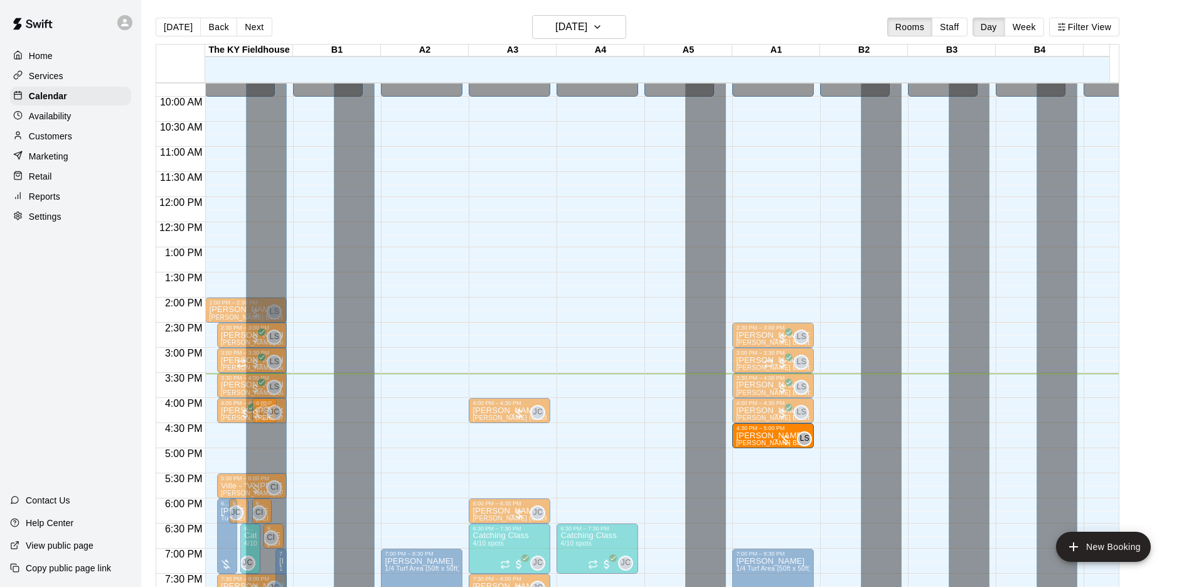
drag, startPoint x: 767, startPoint y: 312, endPoint x: 755, endPoint y: 447, distance: 136.0
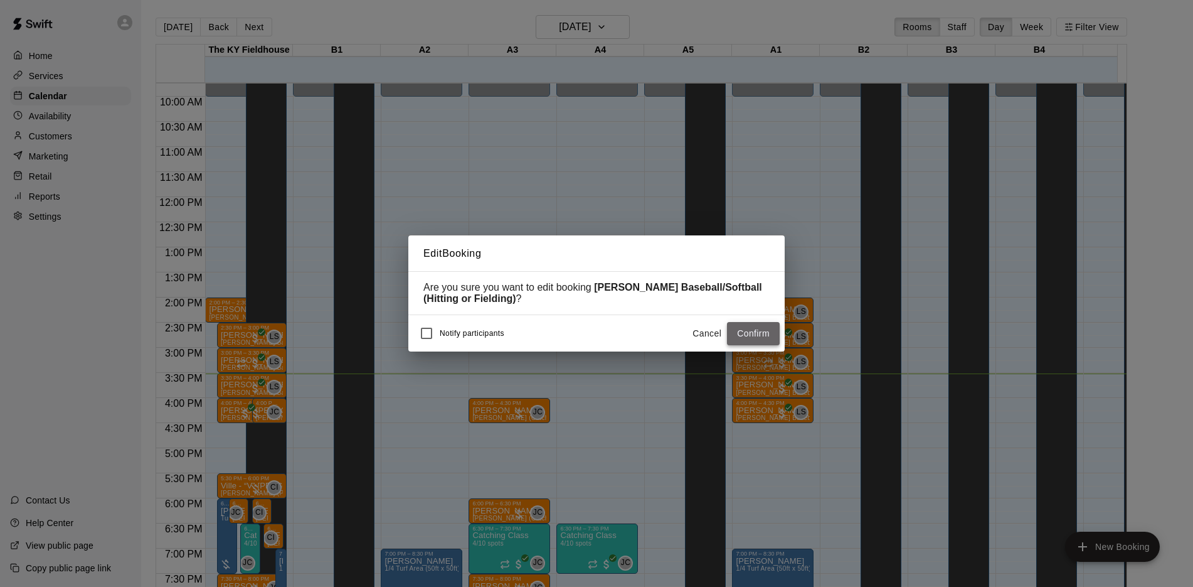
click at [748, 335] on button "Confirm" at bounding box center [753, 333] width 53 height 23
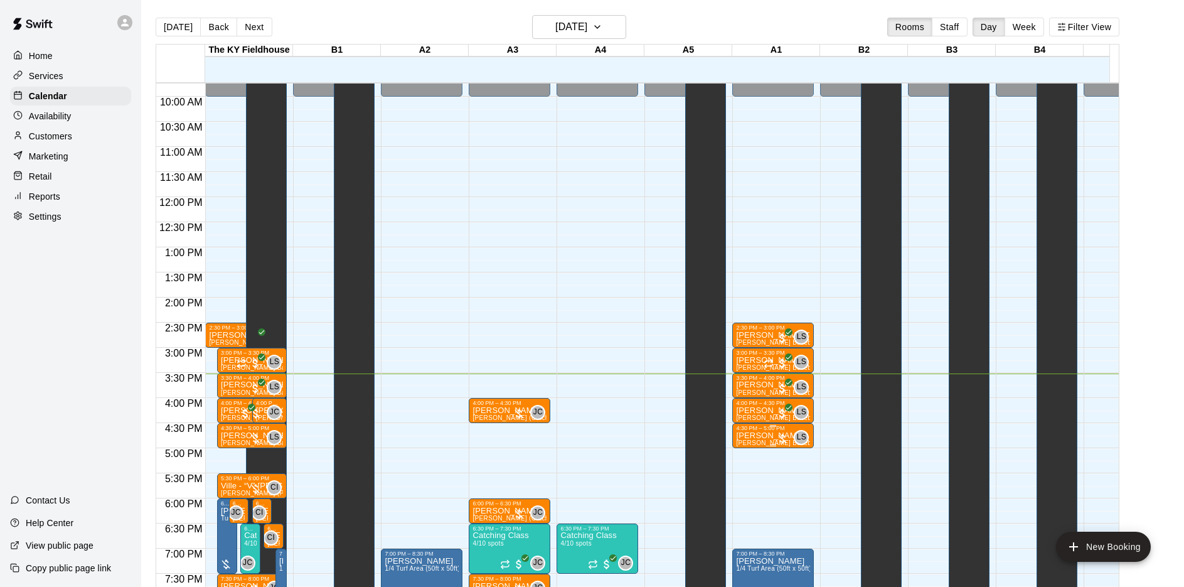
click at [774, 431] on div "4:30 PM – 5:00 PM" at bounding box center [773, 428] width 74 height 6
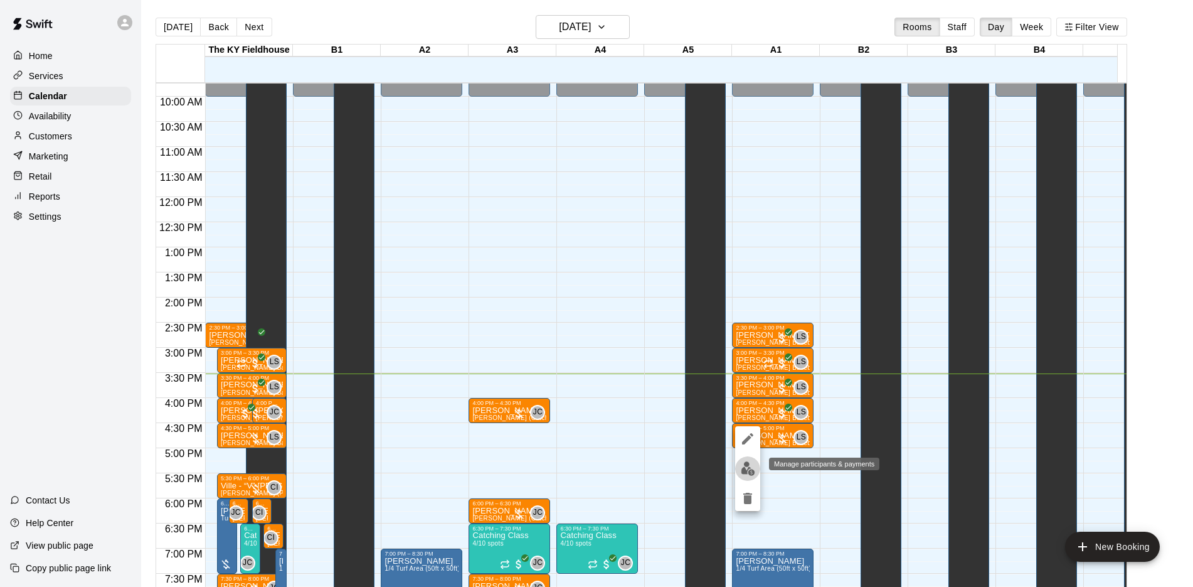
click at [741, 469] on img "edit" at bounding box center [748, 468] width 14 height 14
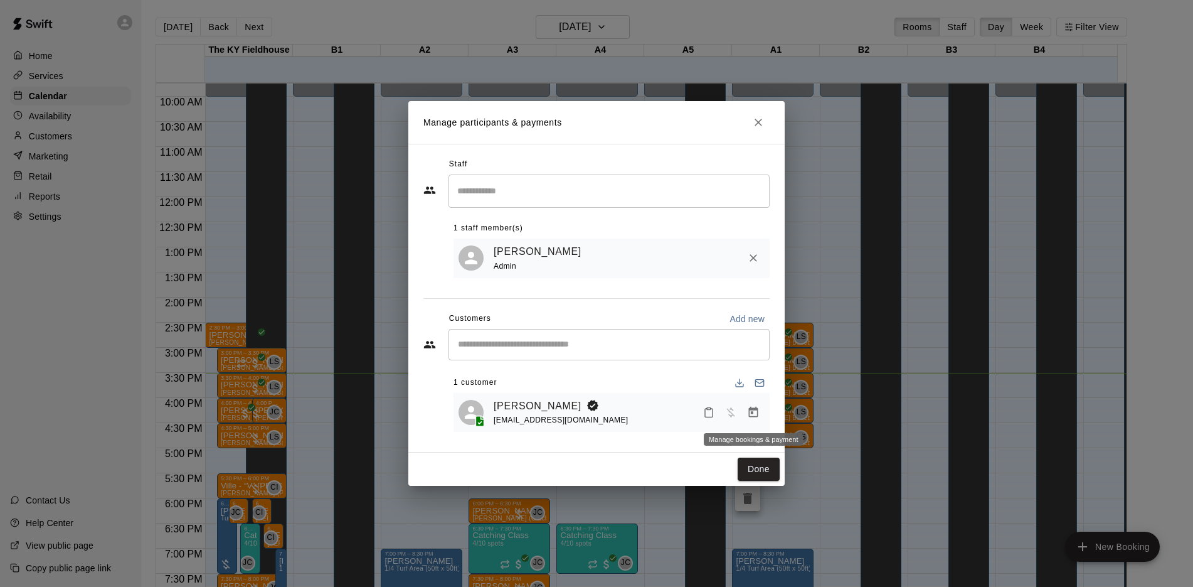
click at [748, 409] on icon "Manage bookings & payment" at bounding box center [753, 412] width 13 height 13
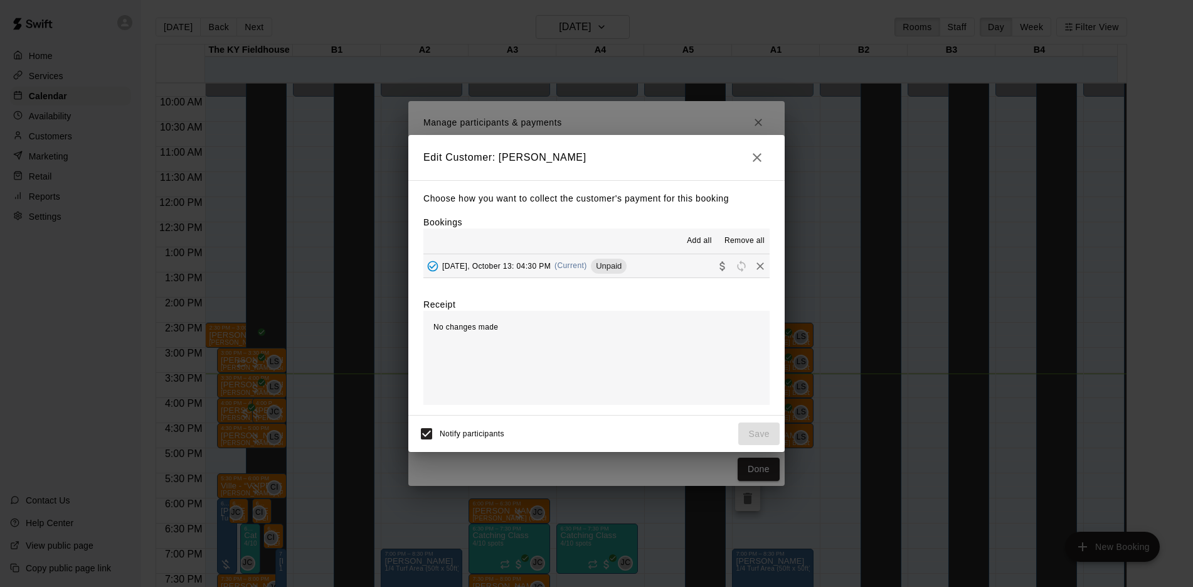
click at [534, 264] on span "[DATE], October 13: 04:30 PM" at bounding box center [496, 265] width 109 height 9
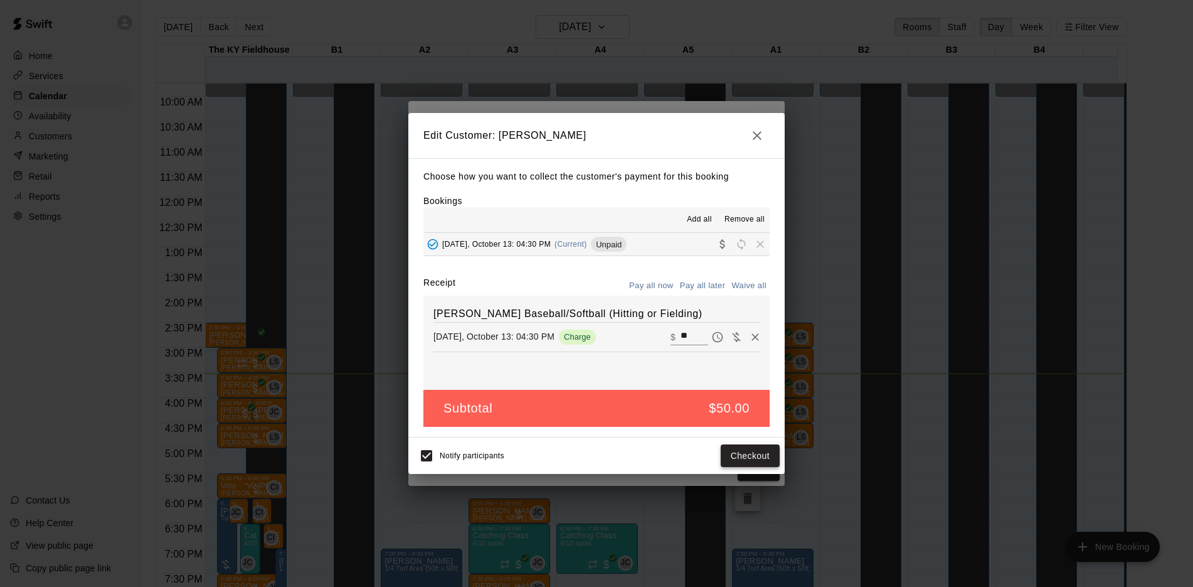
click at [740, 455] on button "Checkout" at bounding box center [750, 455] width 59 height 23
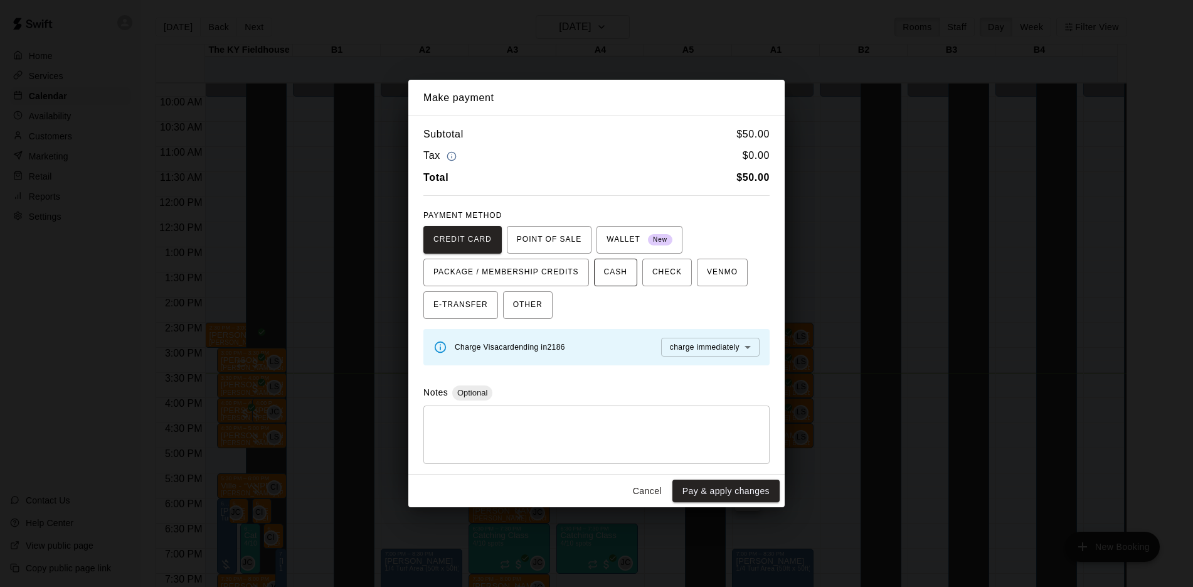
click at [629, 273] on button "CASH" at bounding box center [615, 272] width 43 height 28
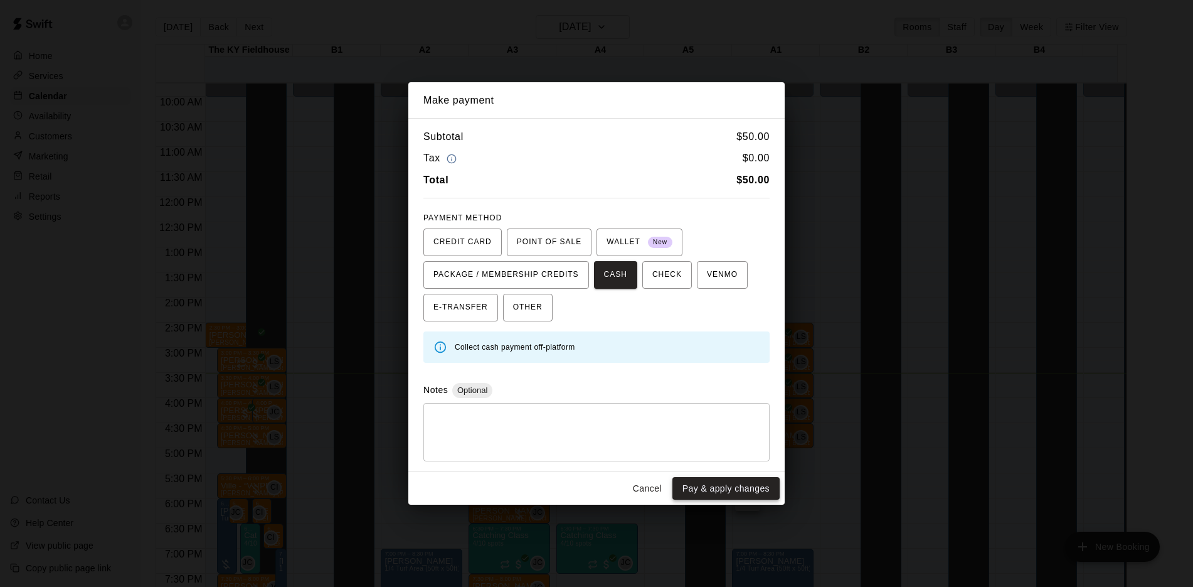
click at [716, 488] on button "Pay & apply changes" at bounding box center [726, 488] width 107 height 23
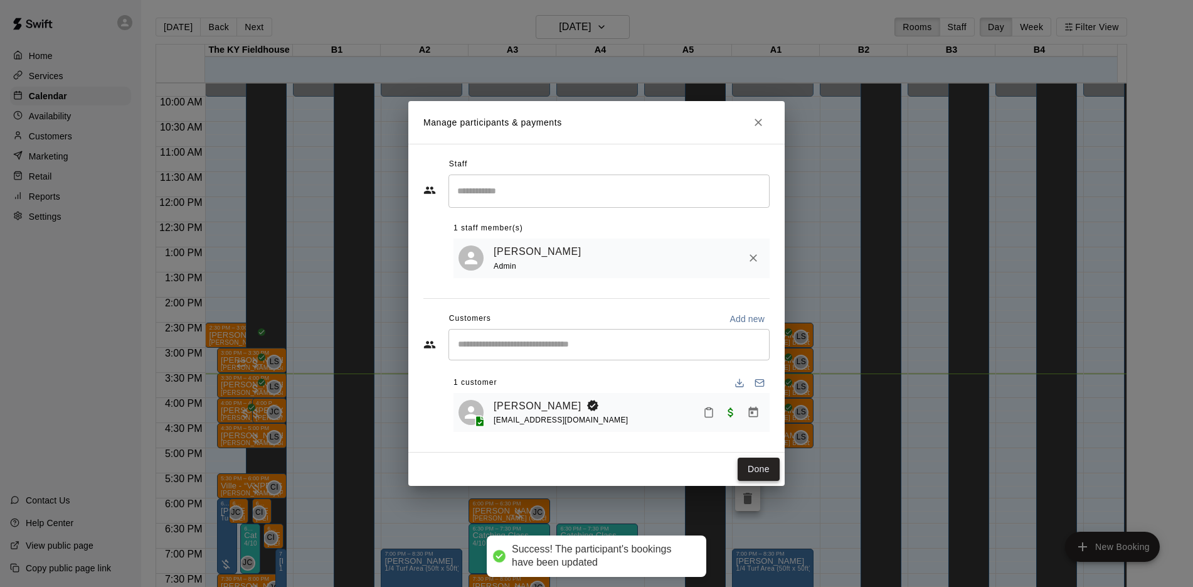
click at [745, 469] on button "Done" at bounding box center [759, 468] width 42 height 23
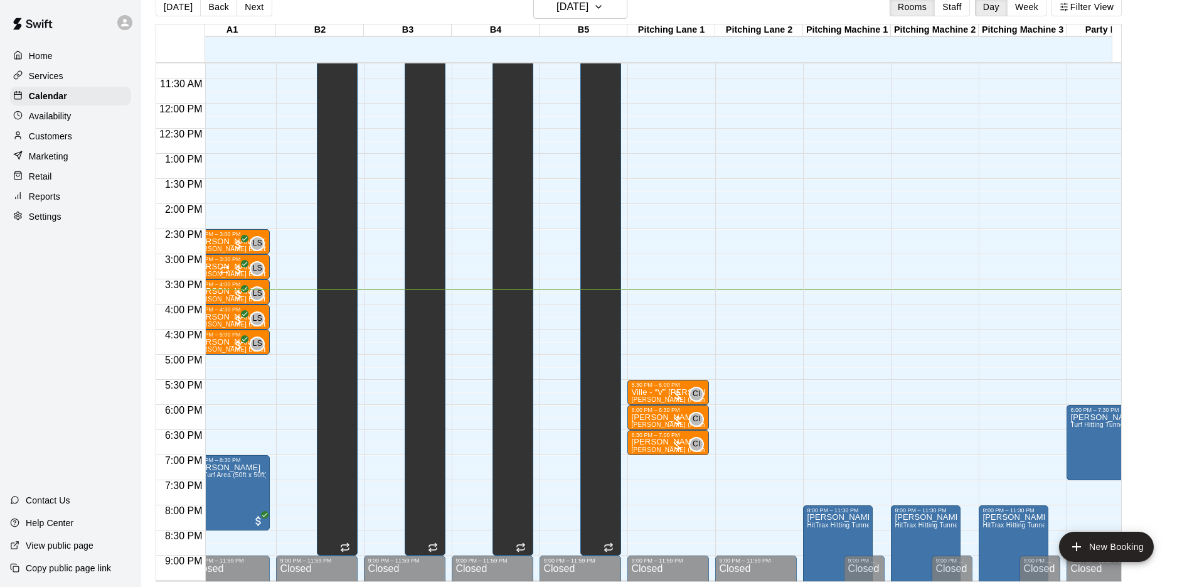
scroll to position [0, 545]
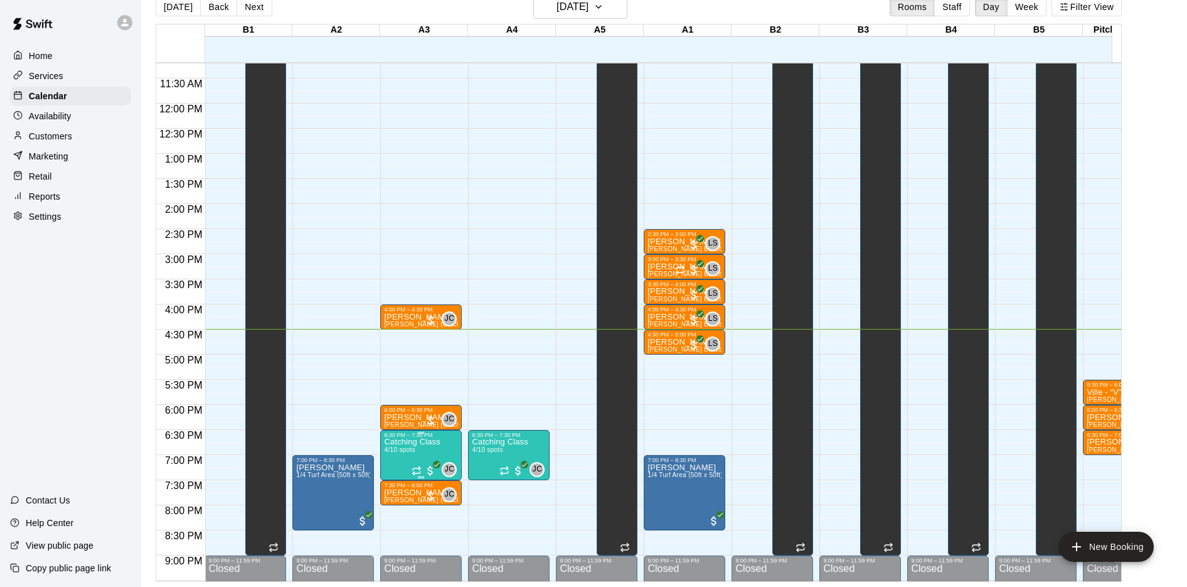
click at [424, 442] on p "Catching Class" at bounding box center [412, 442] width 56 height 0
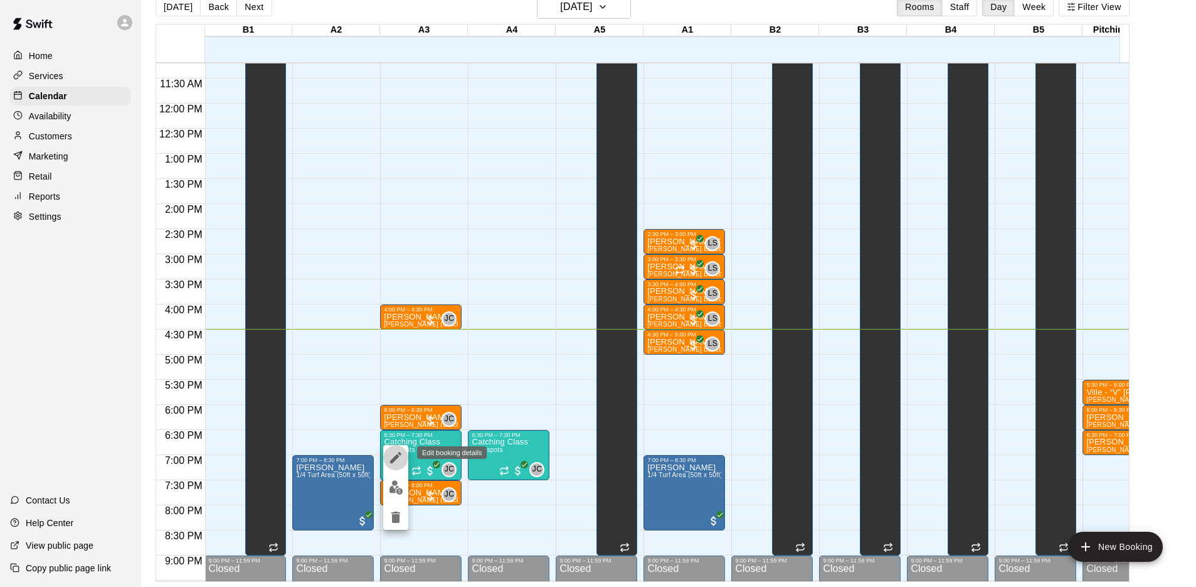
click at [402, 457] on icon "edit" at bounding box center [395, 457] width 15 height 15
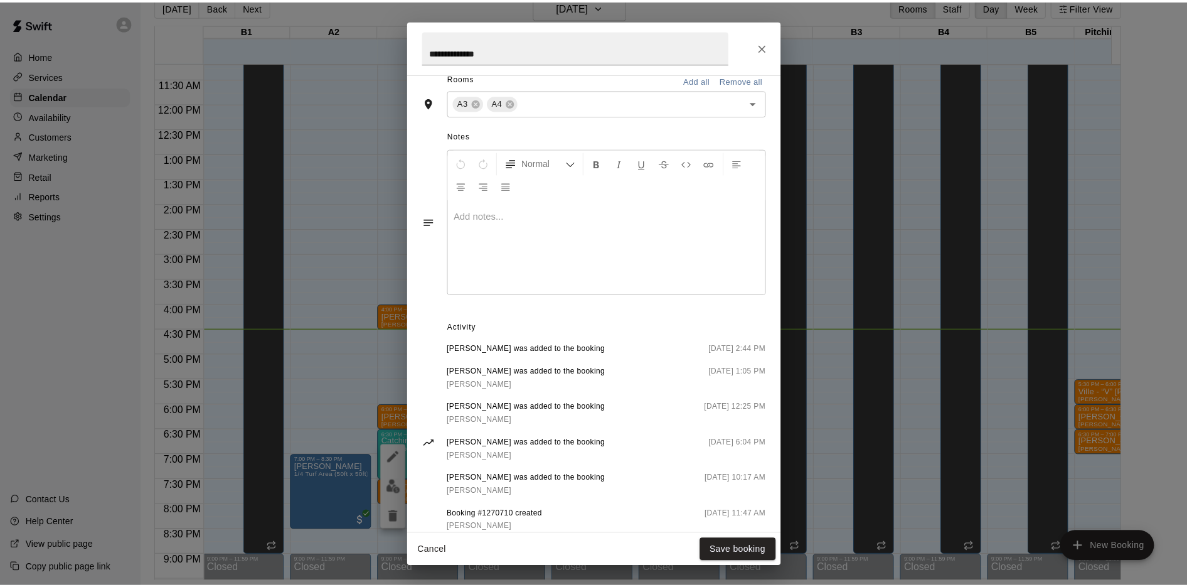
scroll to position [470, 0]
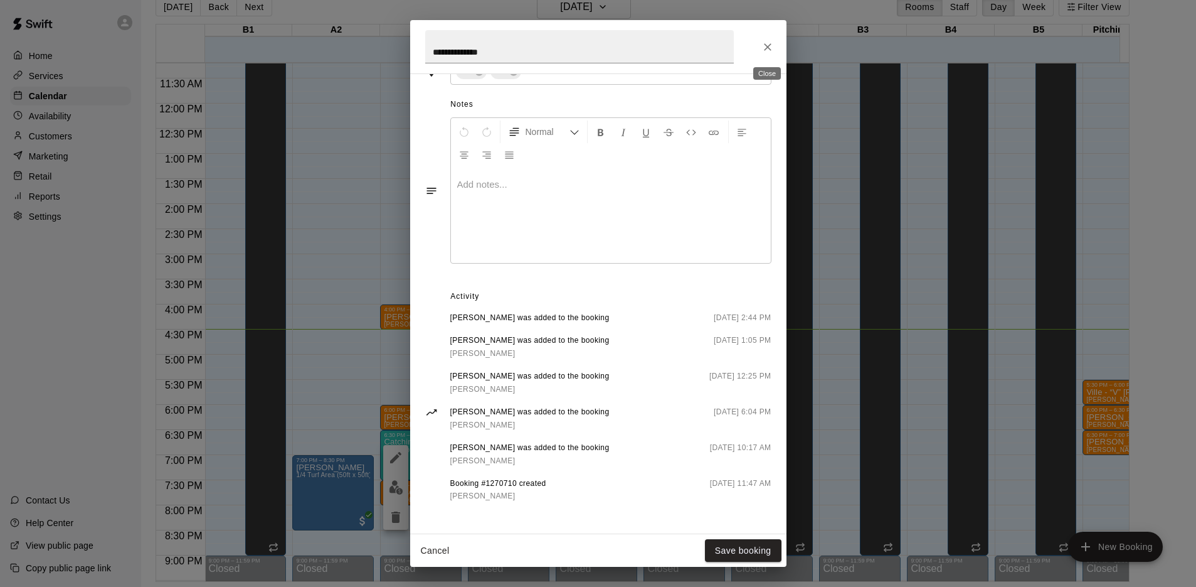
click at [764, 46] on icon "Close" at bounding box center [768, 47] width 13 height 13
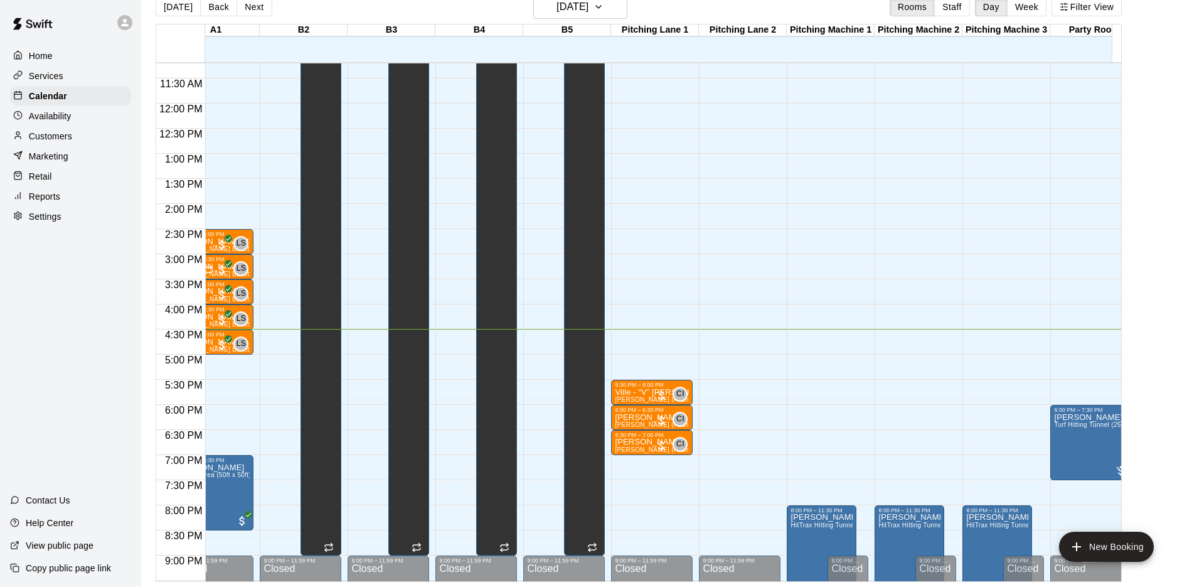
scroll to position [0, 557]
